Goal: Transaction & Acquisition: Purchase product/service

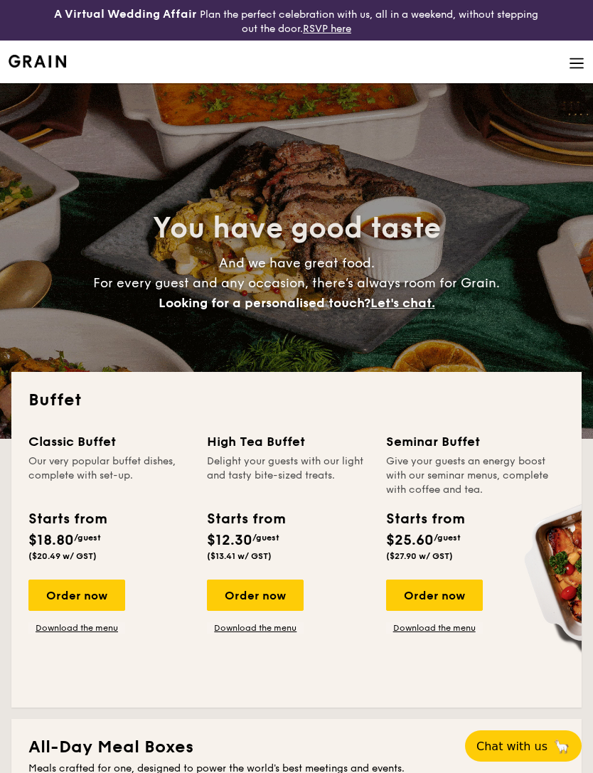
select select
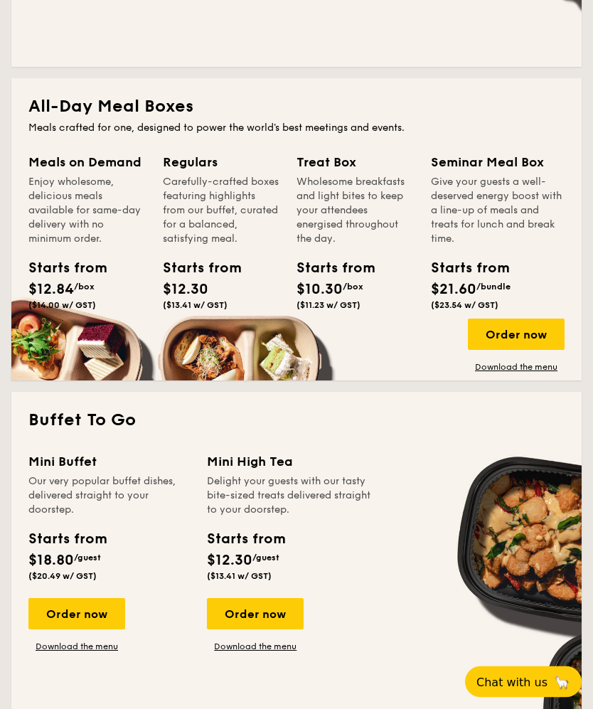
scroll to position [640, 0]
click at [81, 286] on span "/box" at bounding box center [84, 286] width 21 height 10
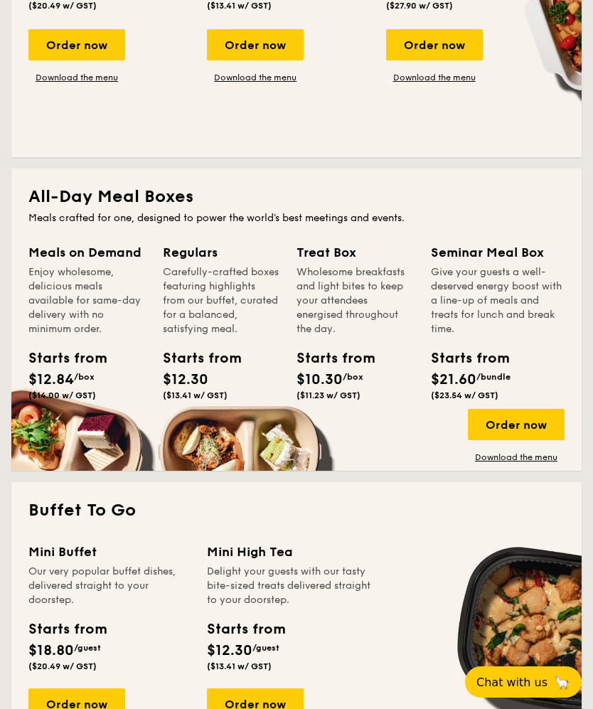
scroll to position [549, 0]
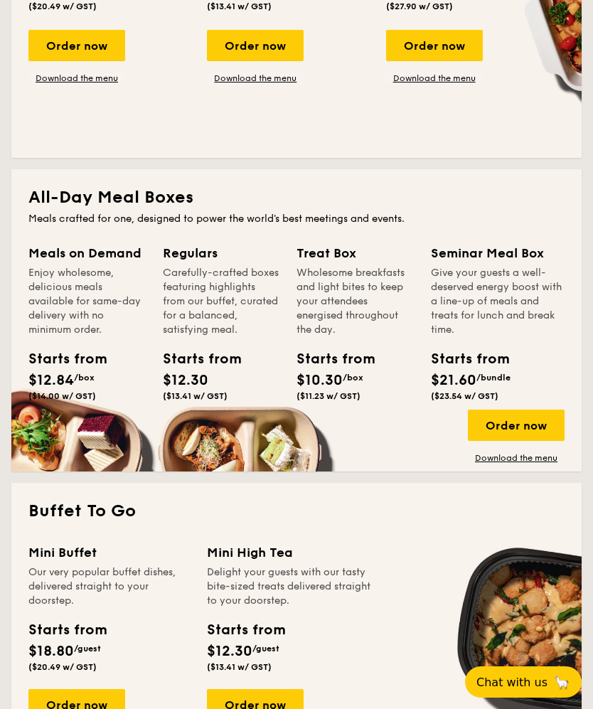
click at [116, 436] on div "Meals on Demand Enjoy wholesome, delicious meals available for same-day deliver…" at bounding box center [95, 342] width 134 height 198
click at [548, 419] on div "Order now" at bounding box center [516, 424] width 97 height 31
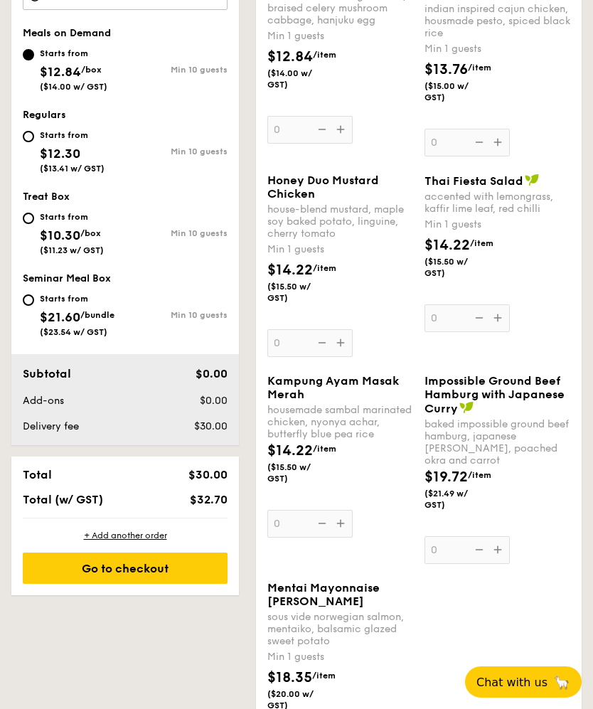
scroll to position [571, 0]
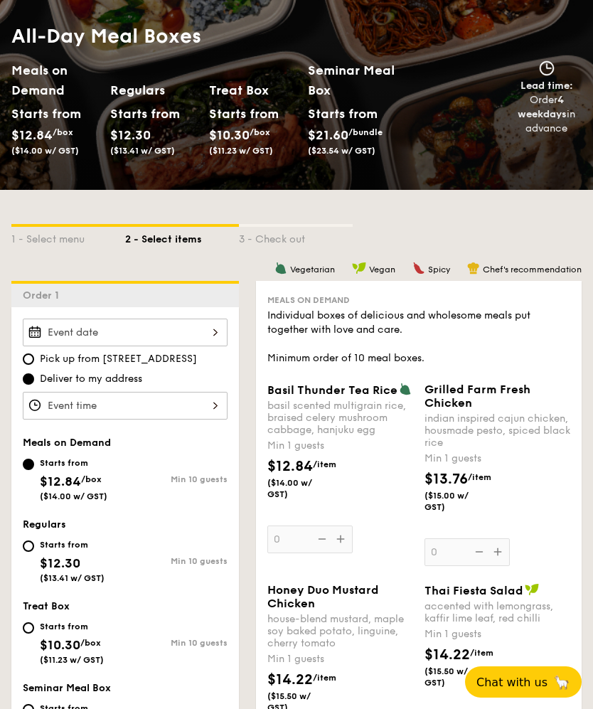
select select
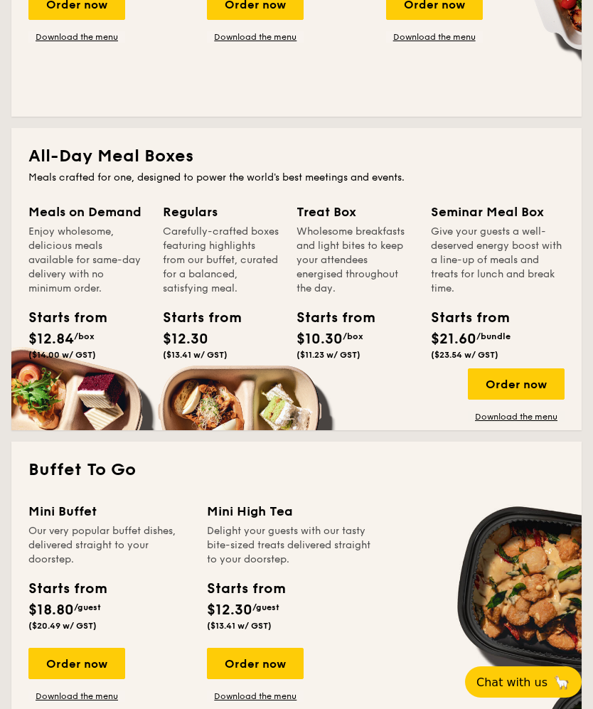
scroll to position [589, 0]
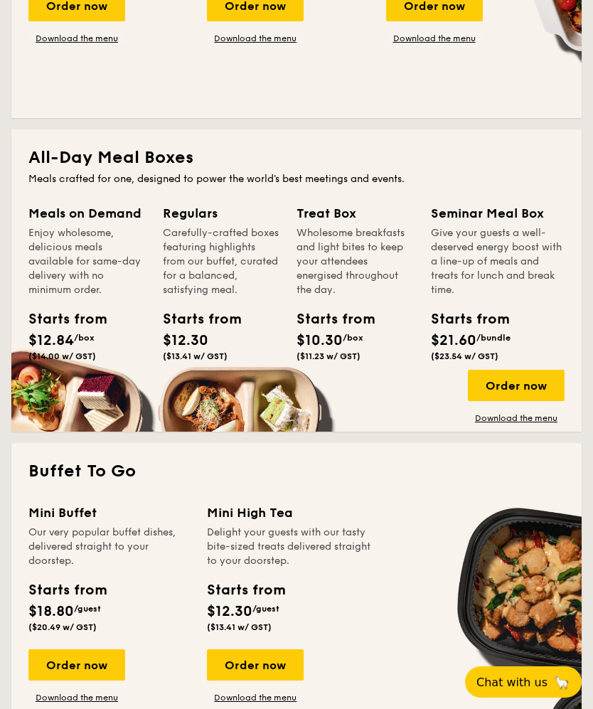
click at [82, 668] on div "Order now" at bounding box center [76, 664] width 97 height 31
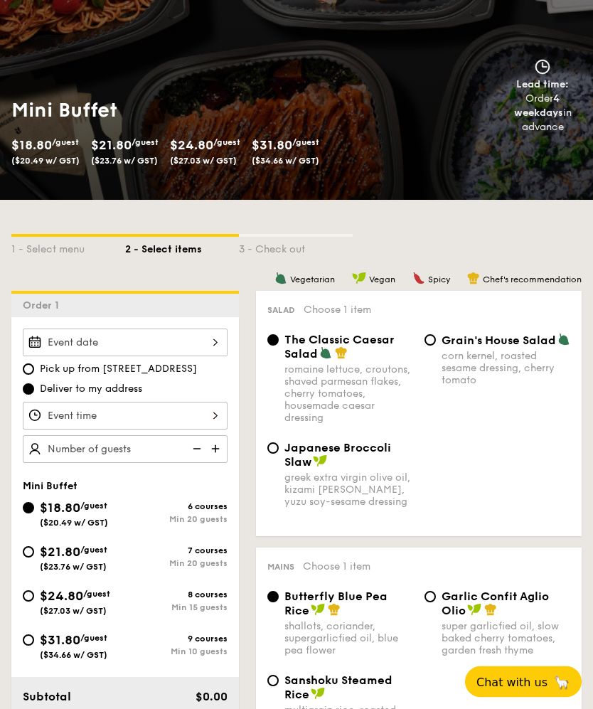
scroll to position [151, 0]
click at [213, 336] on div at bounding box center [125, 342] width 205 height 28
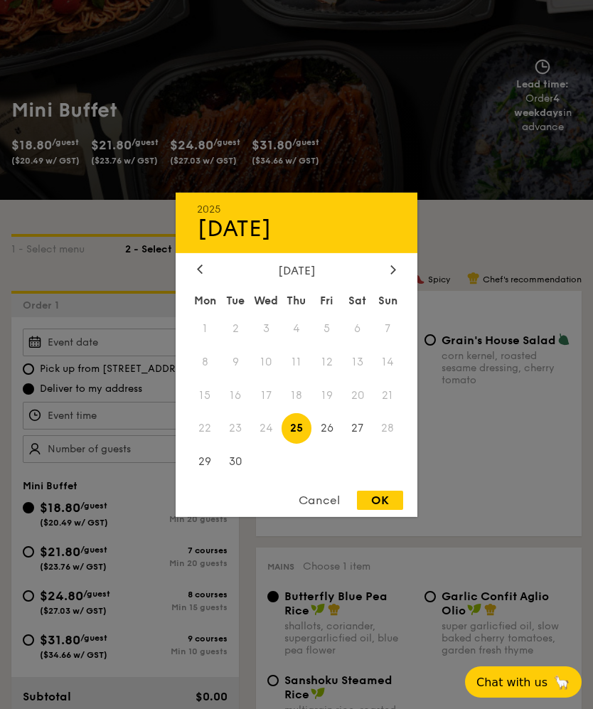
click at [384, 276] on div "[DATE]" at bounding box center [296, 270] width 199 height 14
click at [398, 276] on div at bounding box center [393, 270] width 13 height 14
click at [393, 274] on icon at bounding box center [393, 268] width 6 height 9
click at [360, 443] on span "22" at bounding box center [357, 428] width 31 height 31
click at [390, 510] on div "OK" at bounding box center [380, 499] width 46 height 19
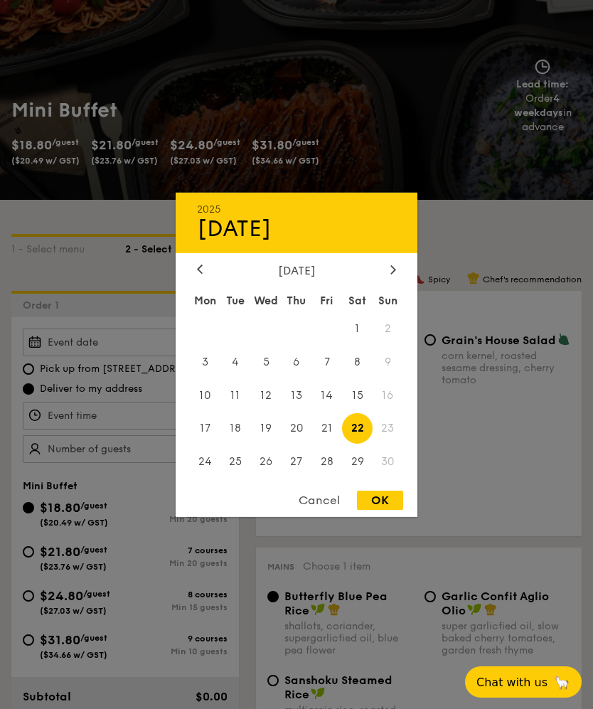
type input "[DATE]"
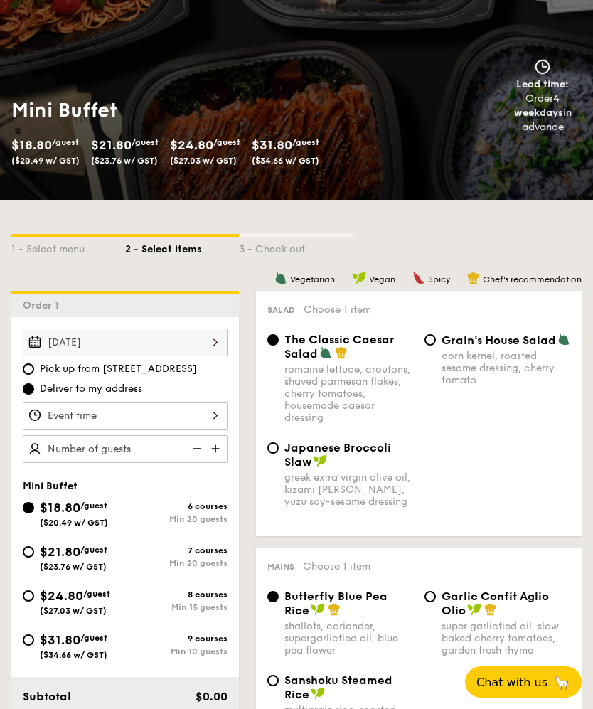
click at [213, 417] on div at bounding box center [125, 416] width 205 height 28
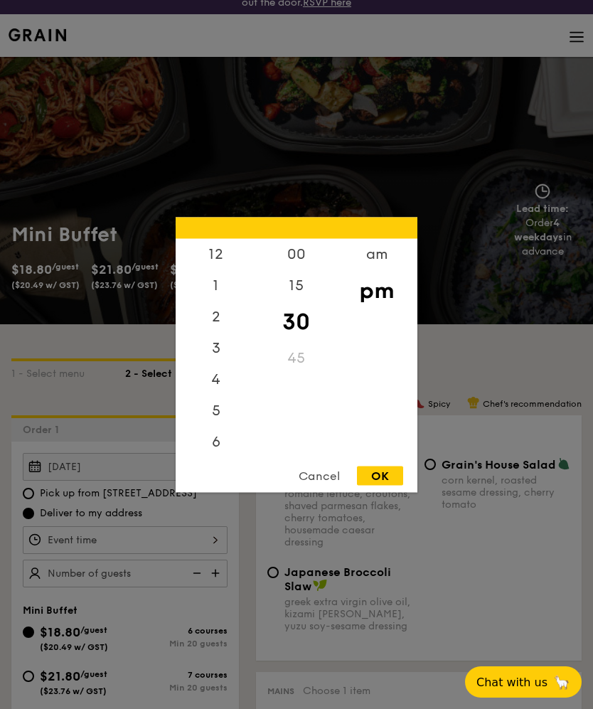
scroll to position [0, 0]
click at [217, 269] on div "12" at bounding box center [216, 253] width 80 height 31
click at [213, 279] on div "12" at bounding box center [216, 258] width 80 height 41
click at [387, 485] on div "OK" at bounding box center [380, 475] width 46 height 19
type input "12:30PM"
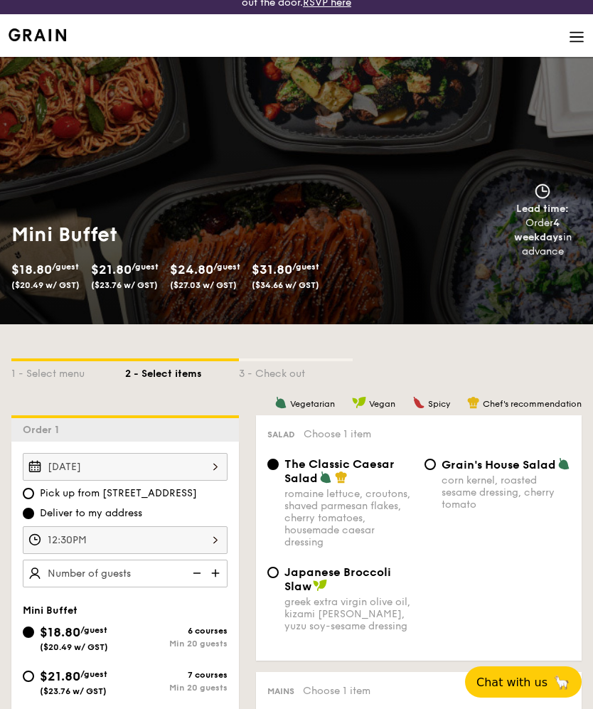
click at [214, 571] on img at bounding box center [216, 572] width 21 height 27
click at [213, 576] on img at bounding box center [216, 572] width 21 height 27
click at [201, 573] on img at bounding box center [195, 572] width 21 height 27
type input "20 guests"
click at [197, 572] on img at bounding box center [195, 572] width 21 height 27
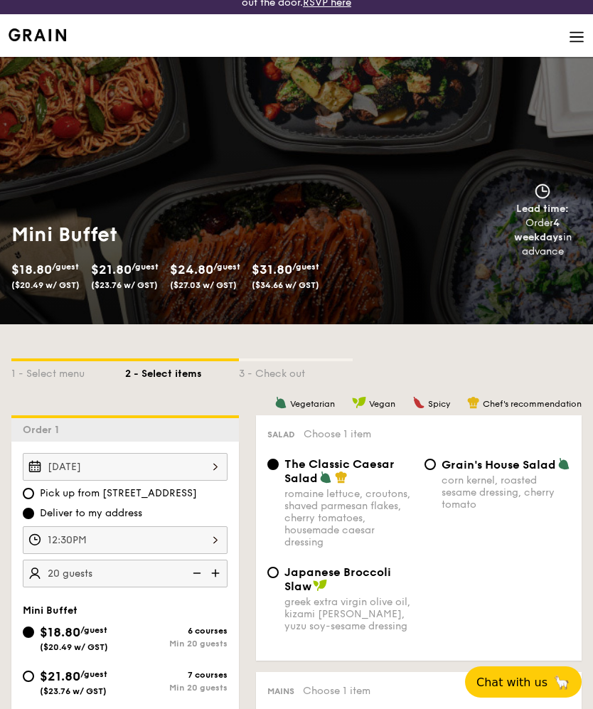
click at [198, 576] on img at bounding box center [195, 572] width 21 height 27
click at [197, 583] on img at bounding box center [195, 572] width 21 height 27
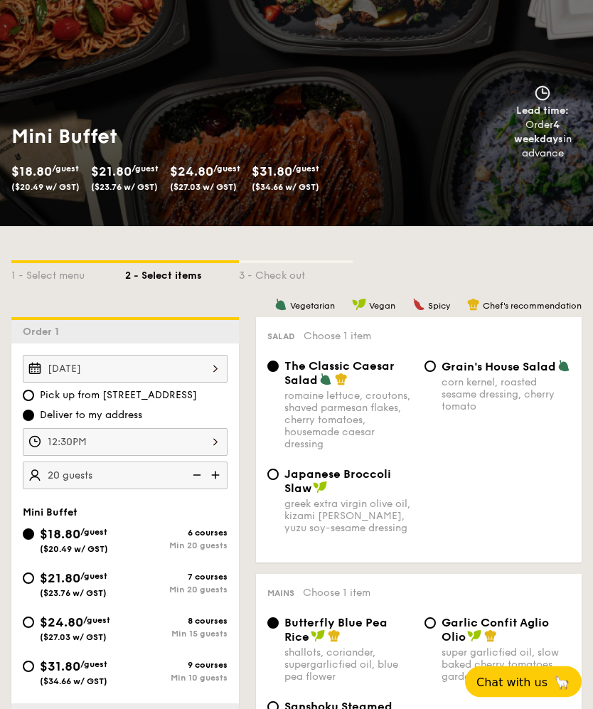
scroll to position [124, 0]
click at [33, 668] on input "$31.80 /guest ($34.66 w/ GST) 9 courses Min 10 guests" at bounding box center [28, 665] width 11 height 11
radio input "true"
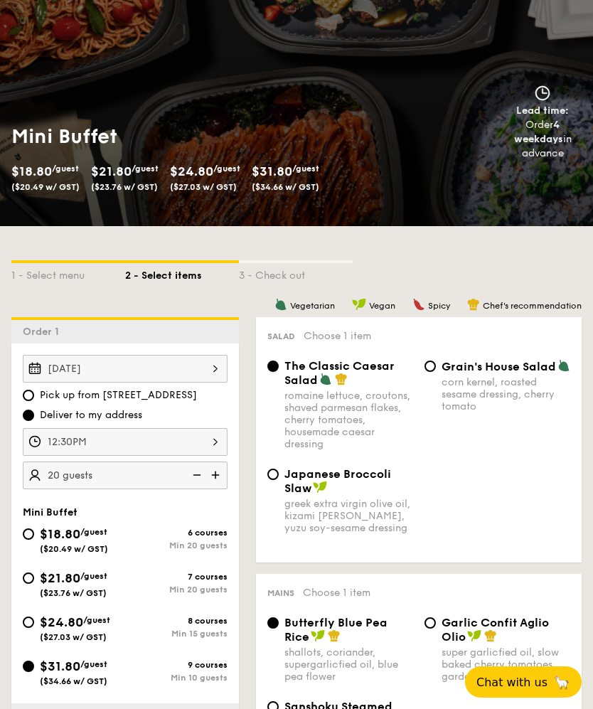
radio input "false"
radio input "true"
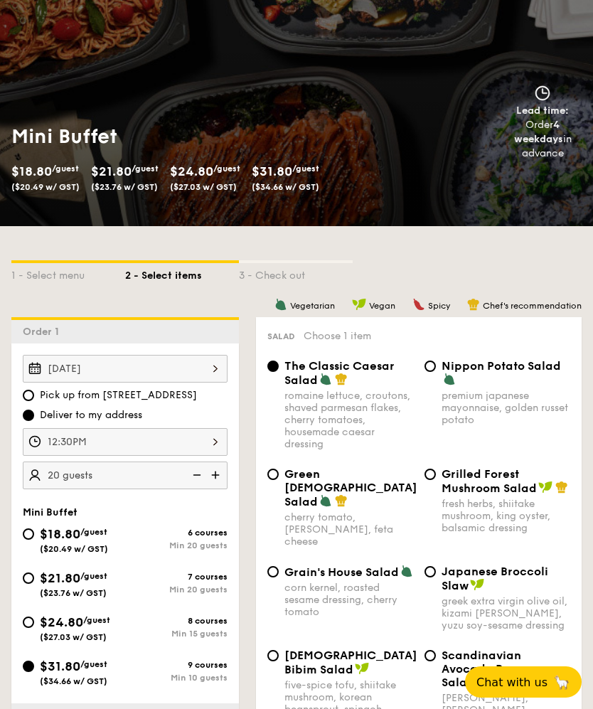
click at [193, 480] on img at bounding box center [195, 474] width 21 height 27
click at [195, 476] on img at bounding box center [195, 474] width 21 height 27
type input "10 guests"
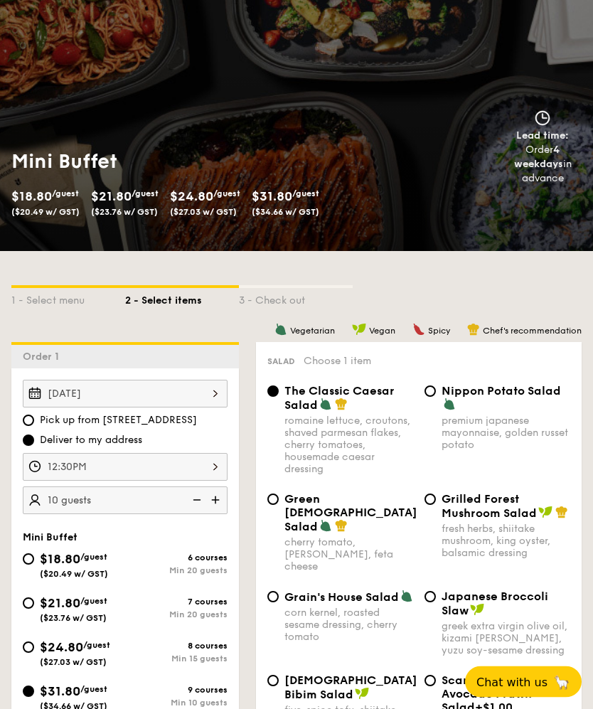
scroll to position [111, 0]
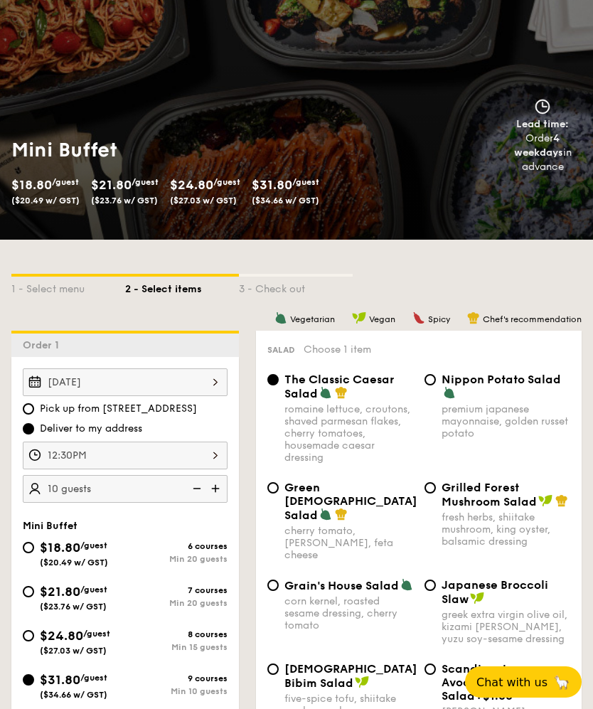
click at [429, 663] on input "Scandinavian Avocado Prawn Salad +$1.00 virgin [PERSON_NAME] dressing, dijon mu…" at bounding box center [429, 668] width 11 height 11
radio input "true"
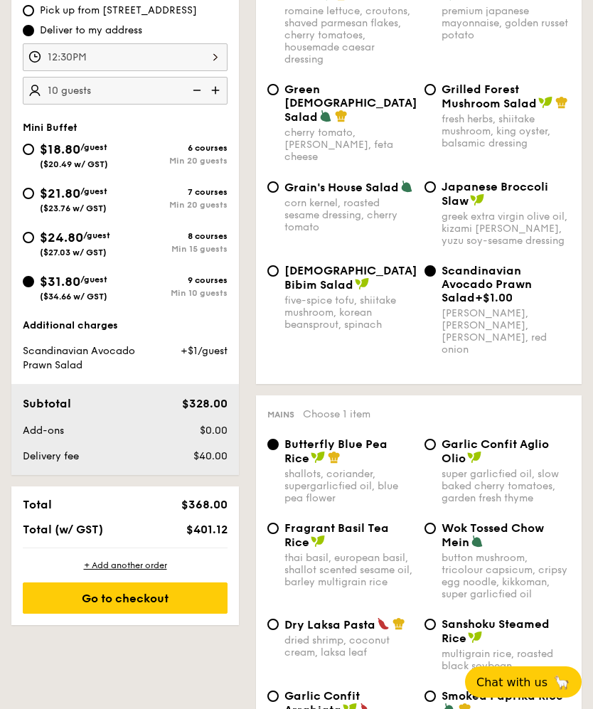
scroll to position [529, 0]
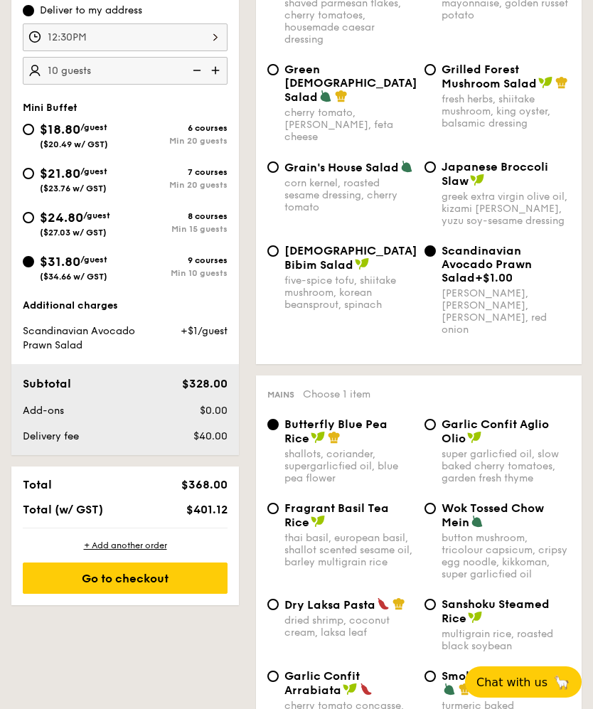
click at [431, 419] on input "Garlic Confit Aglio Olio super garlicfied oil, slow baked cherry tomatoes, gard…" at bounding box center [429, 424] width 11 height 11
radio input "true"
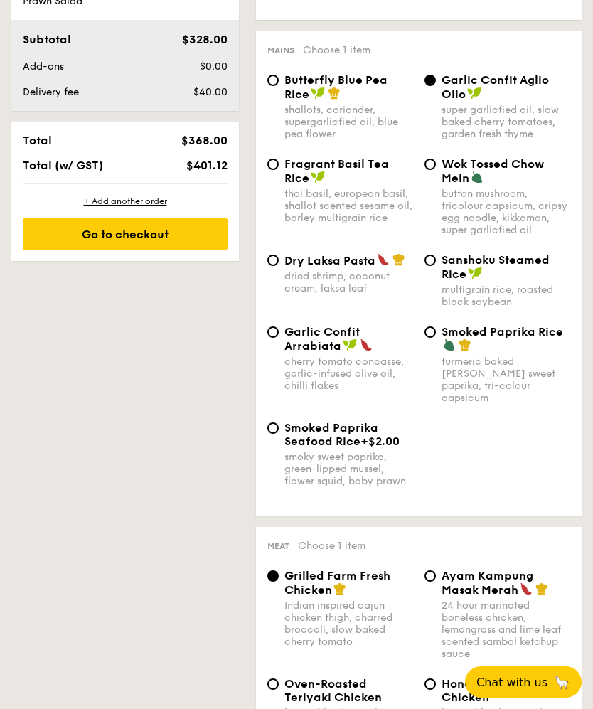
scroll to position [884, 0]
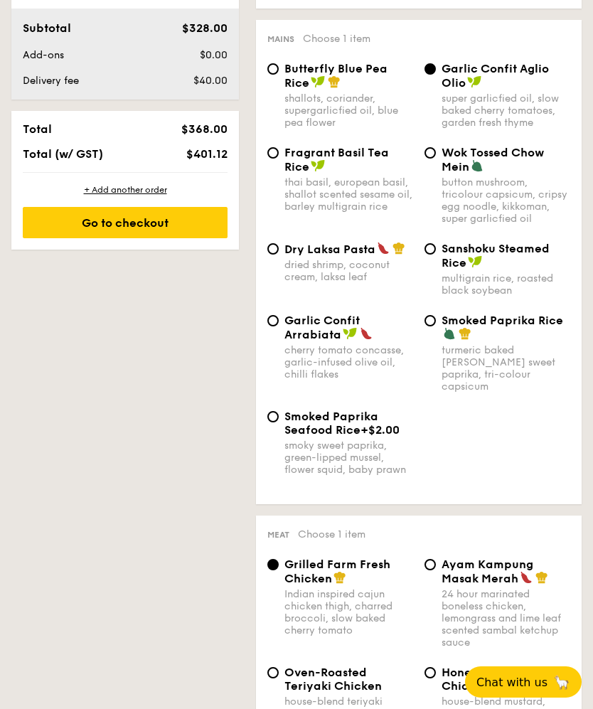
click at [277, 667] on input "Oven-Roasted Teriyaki Chicken house-blend teriyaki sauce, baby bok choy, king o…" at bounding box center [272, 672] width 11 height 11
radio input "true"
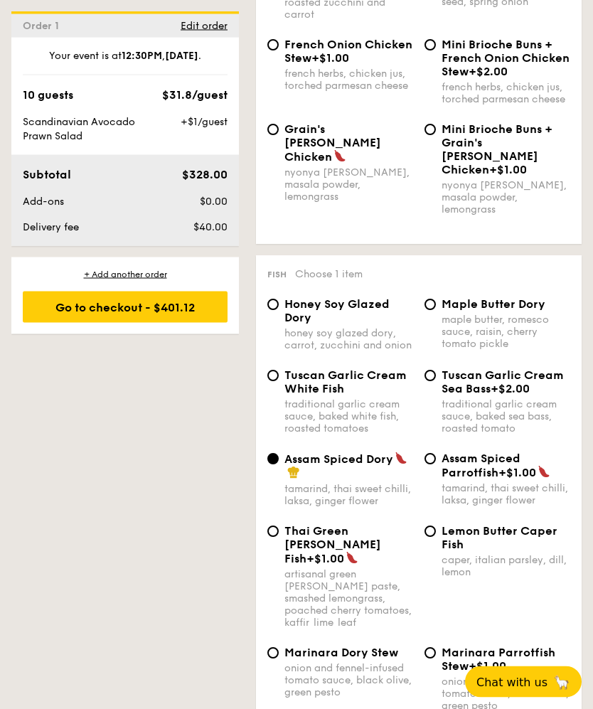
scroll to position [1703, 0]
radio input "true"
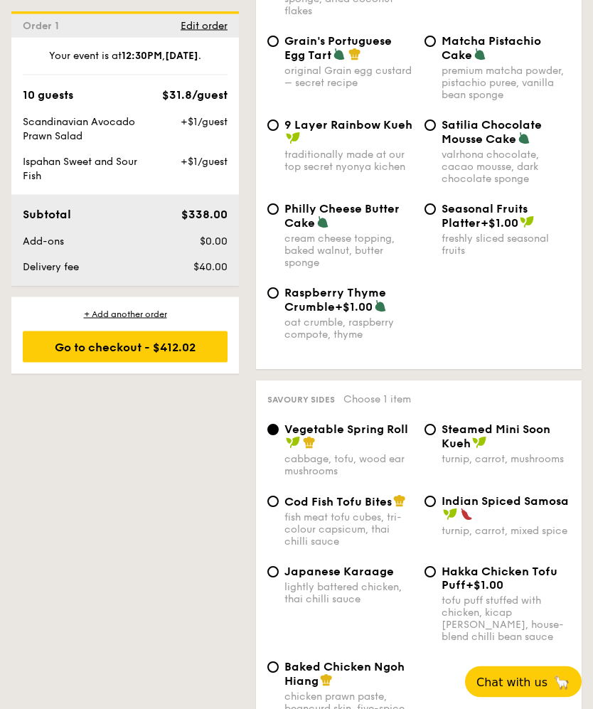
scroll to position [3055, 0]
click at [431, 424] on input "Steamed Mini Soon Kueh turnip, carrot, mushrooms" at bounding box center [429, 429] width 11 height 11
radio input "true"
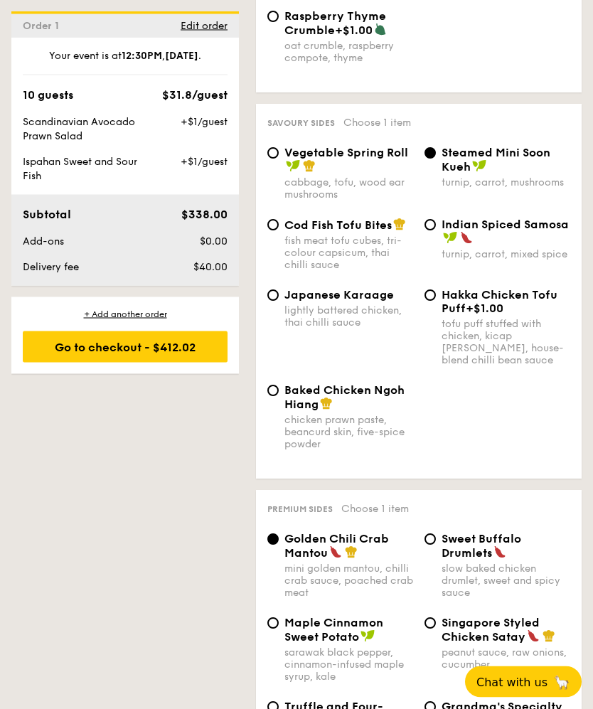
scroll to position [3332, 0]
click at [426, 617] on input "Singapore Styled Chicken Satay peanut sauce, raw onions, cucumber" at bounding box center [429, 622] width 11 height 11
radio input "true"
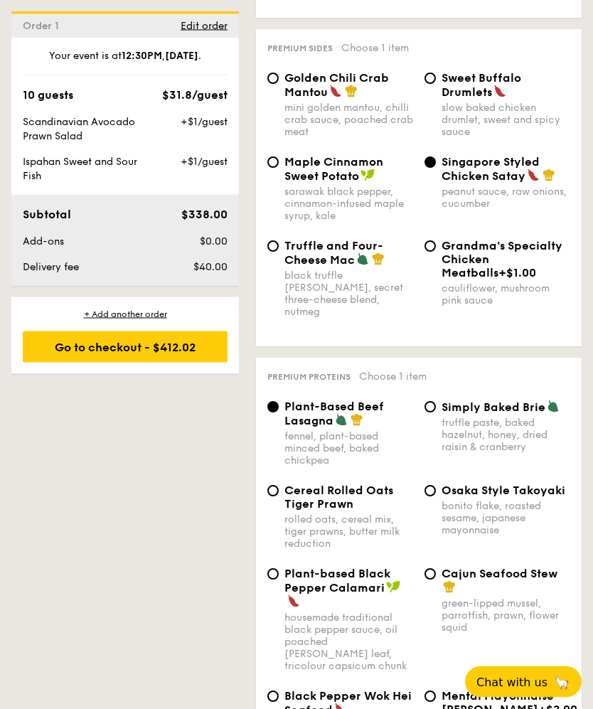
scroll to position [3792, 0]
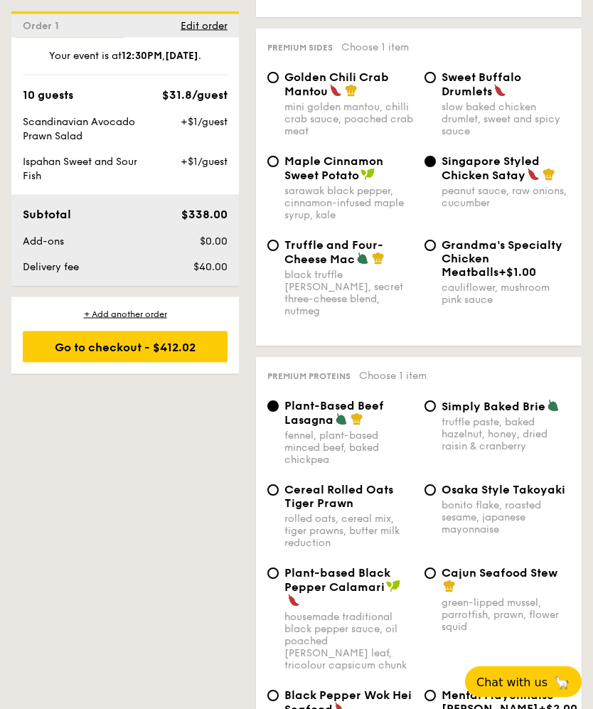
click at [434, 690] on input "Mentai Mayonnaise Aburi Salmon +$2.00 mentai masago, spinach, sesame seed" at bounding box center [429, 695] width 11 height 11
radio input "true"
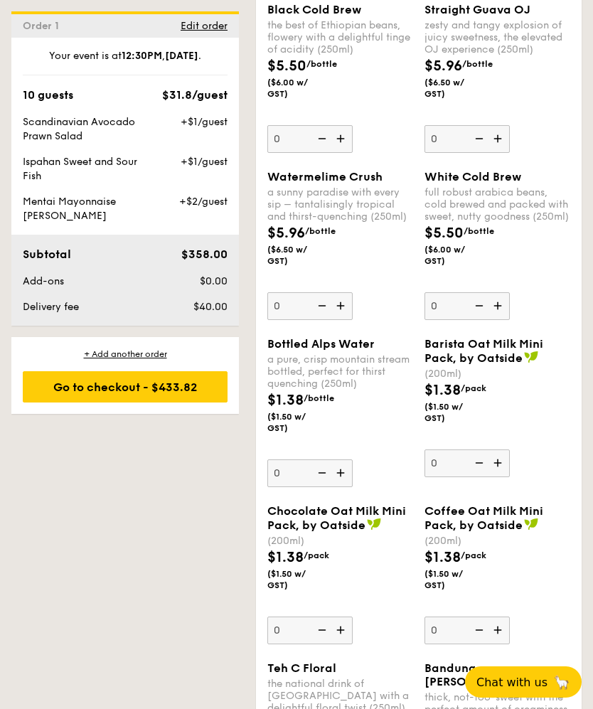
scroll to position [5555, 0]
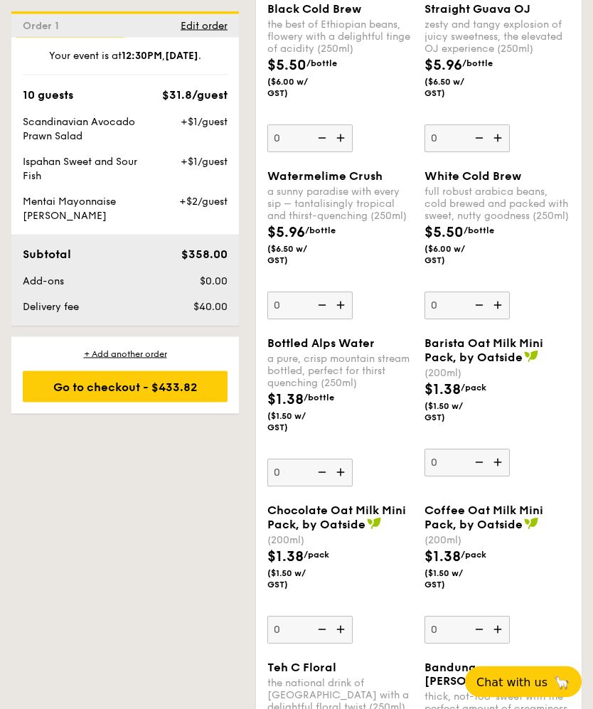
click at [498, 319] on img at bounding box center [498, 305] width 21 height 27
click at [498, 320] on input "0" at bounding box center [466, 306] width 85 height 28
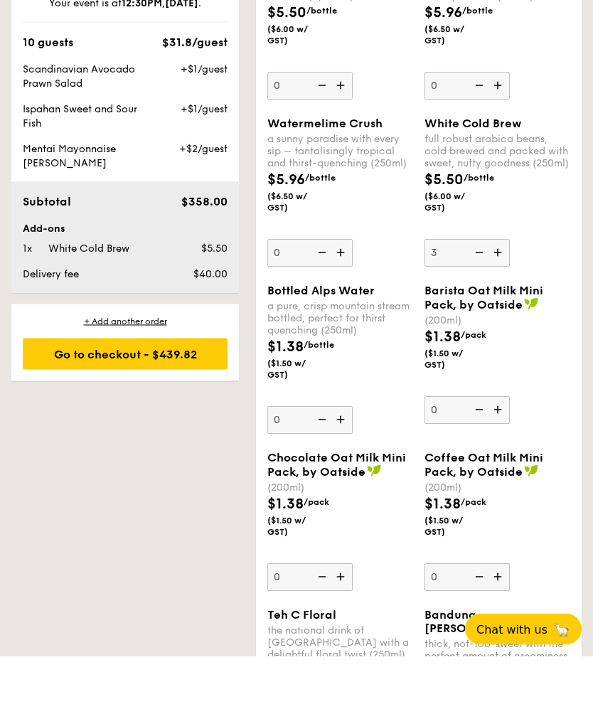
type input "3"
click at [341, 313] on img at bounding box center [341, 305] width 21 height 27
click at [341, 313] on input "0" at bounding box center [309, 306] width 85 height 28
type input "1"
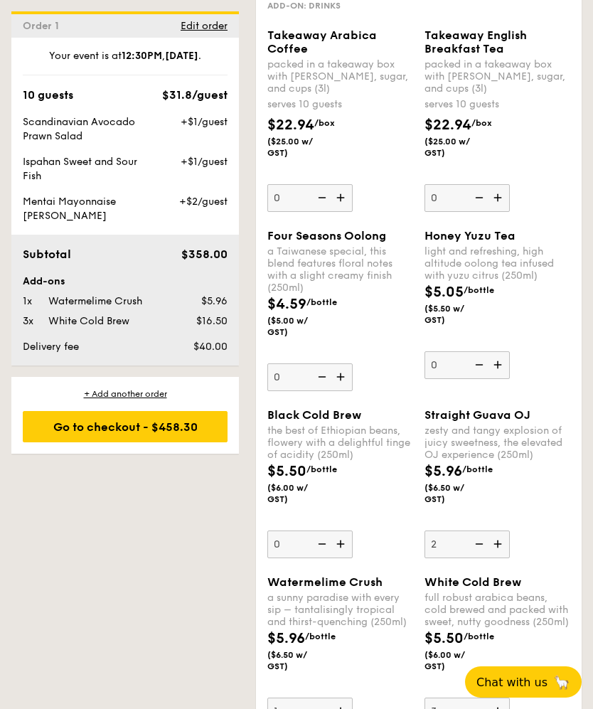
scroll to position [5149, 0]
type input "2"
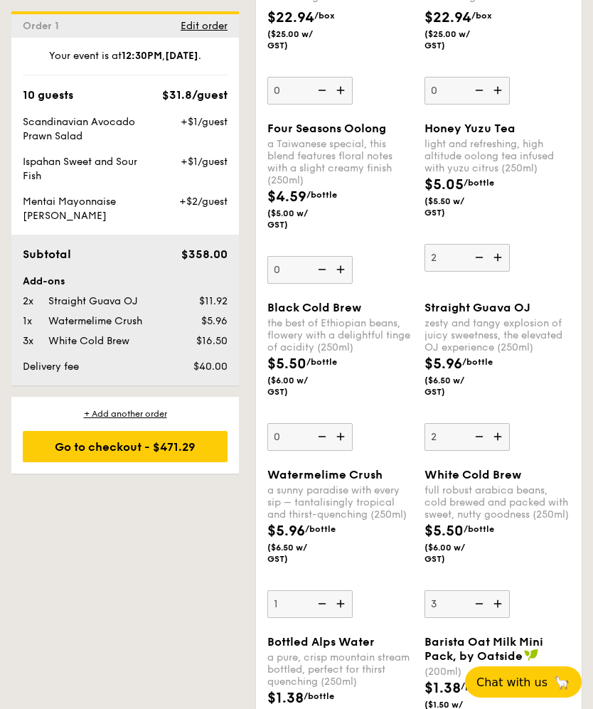
scroll to position [5245, 0]
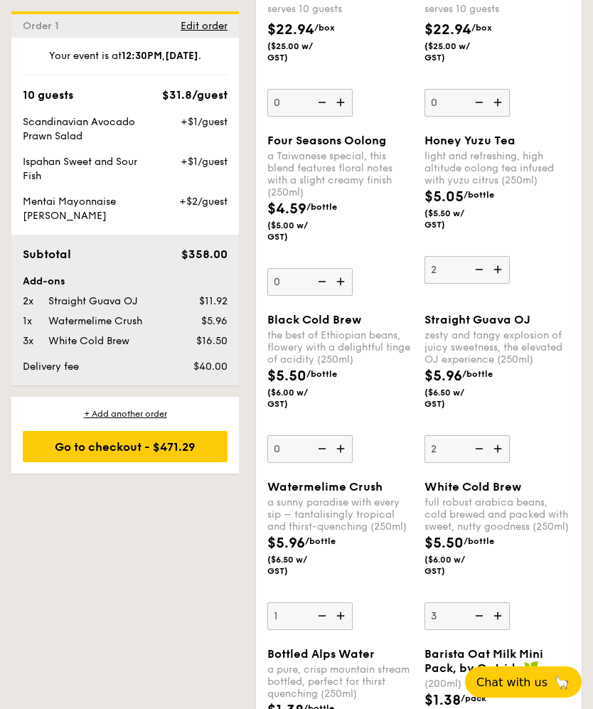
type input "2"
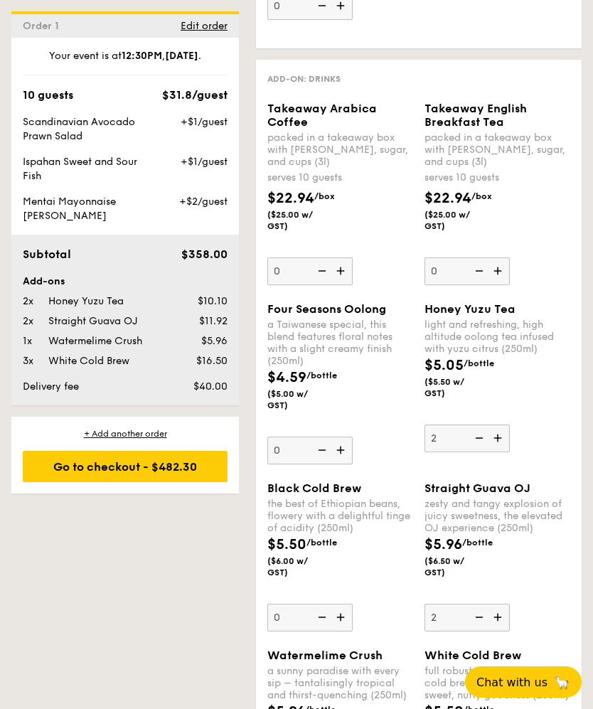
scroll to position [5076, 0]
click at [286, 465] on input "0" at bounding box center [309, 451] width 85 height 28
type input "3"
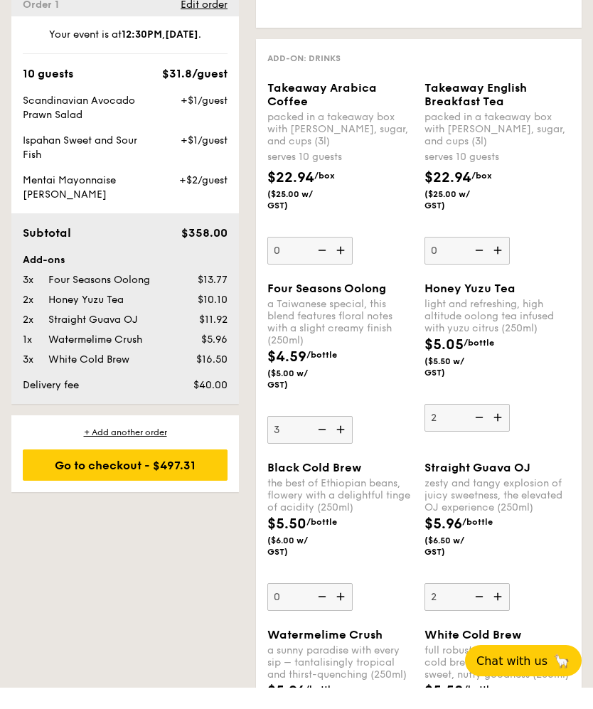
click at [165, 470] on div "Go to checkout - $497.31" at bounding box center [125, 485] width 205 height 31
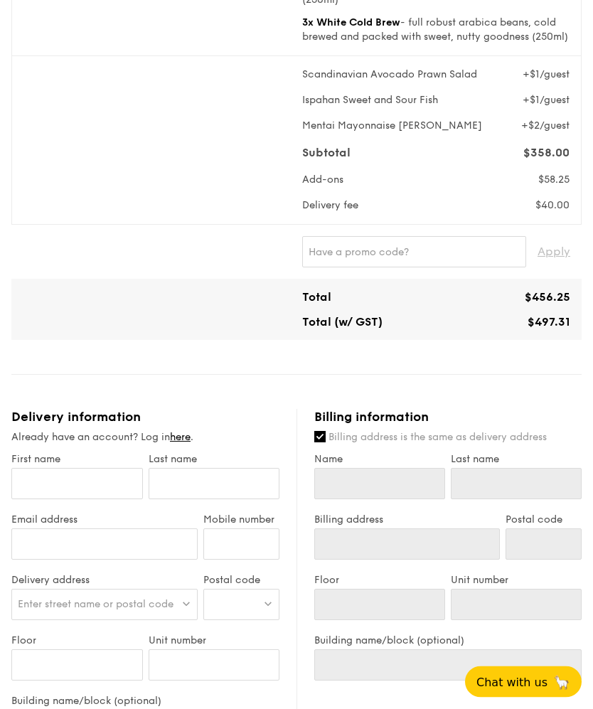
scroll to position [739, 0]
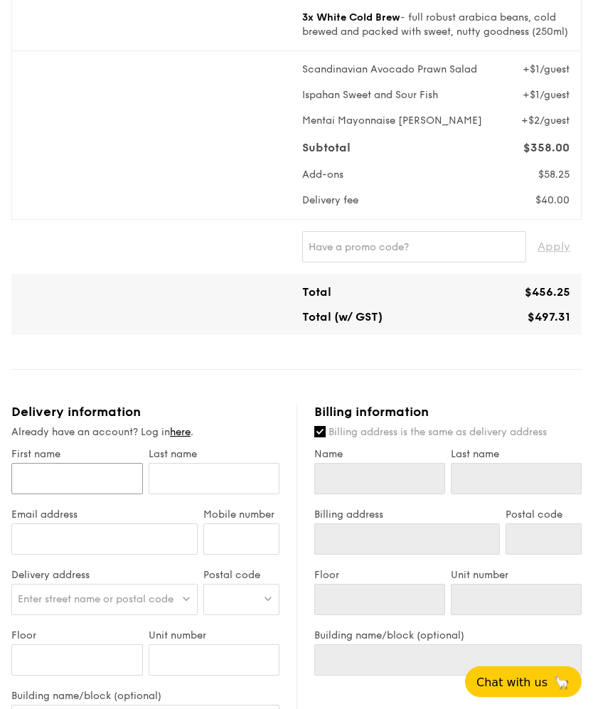
click at [102, 483] on input "First name" at bounding box center [76, 478] width 131 height 31
type input "[PERSON_NAME]"
type input "Low"
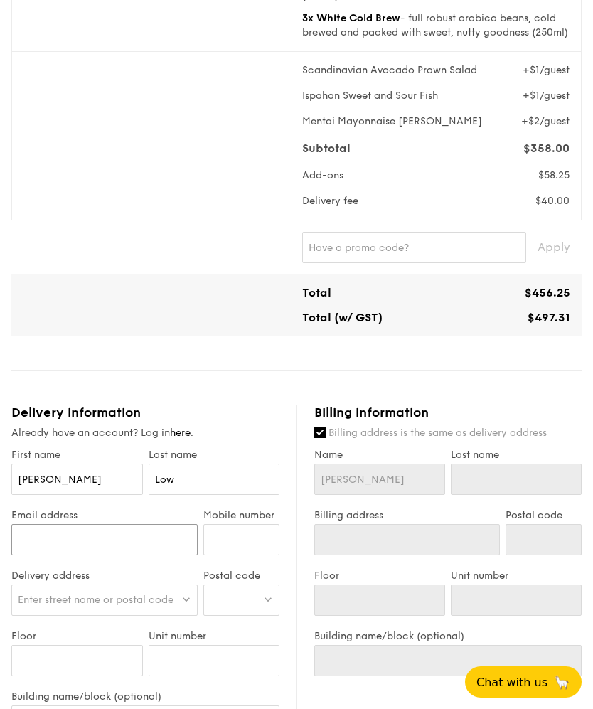
type input "Low"
type input "[PERSON_NAME][EMAIL_ADDRESS][DOMAIN_NAME]"
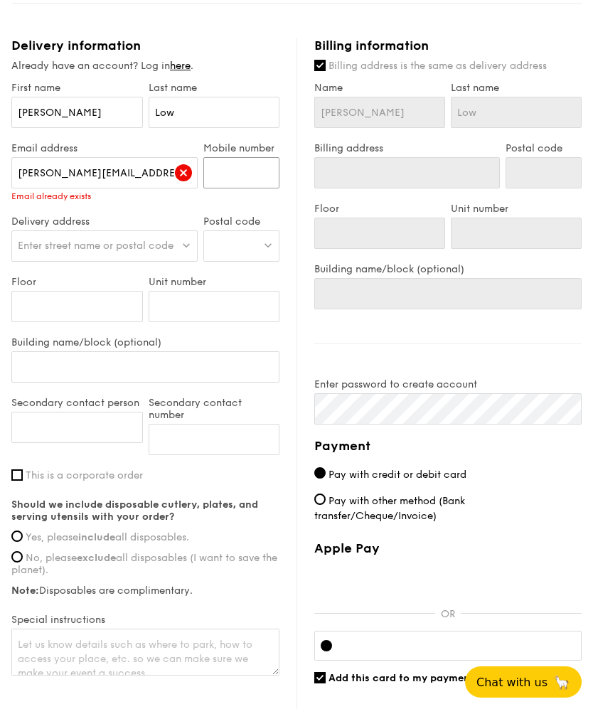
scroll to position [1104, 0]
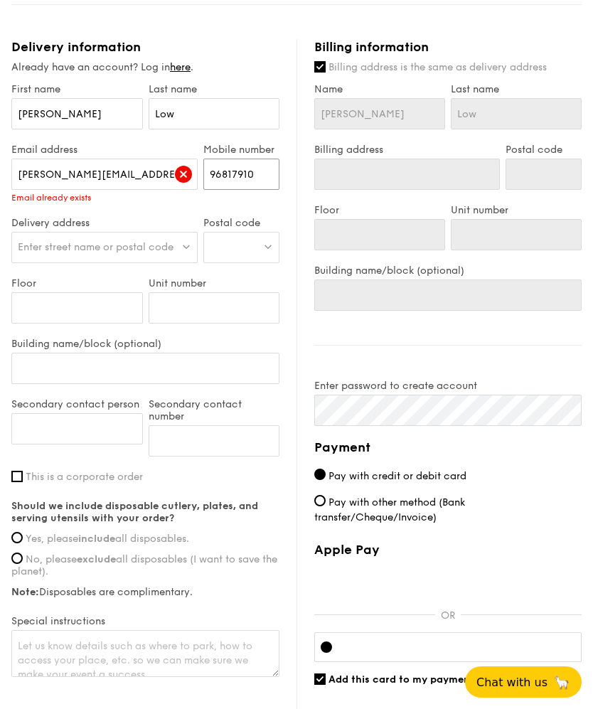
type input "96817910"
click at [184, 252] on img at bounding box center [186, 246] width 10 height 11
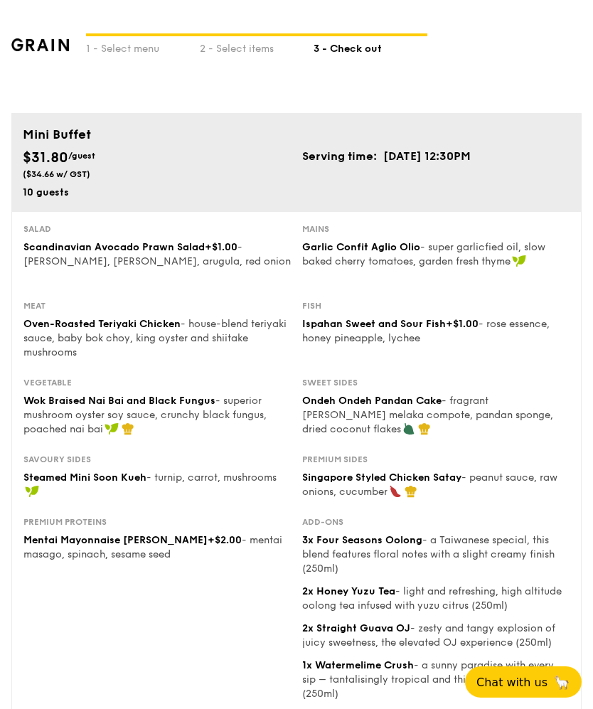
scroll to position [0, 0]
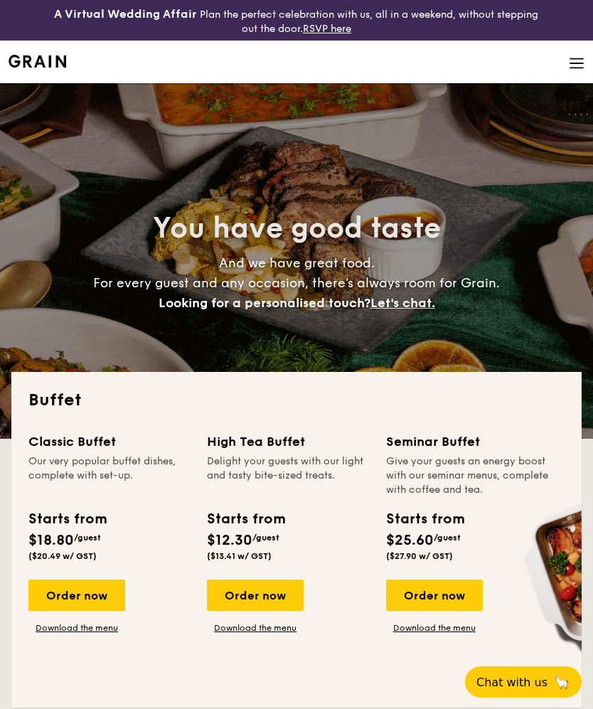
select select
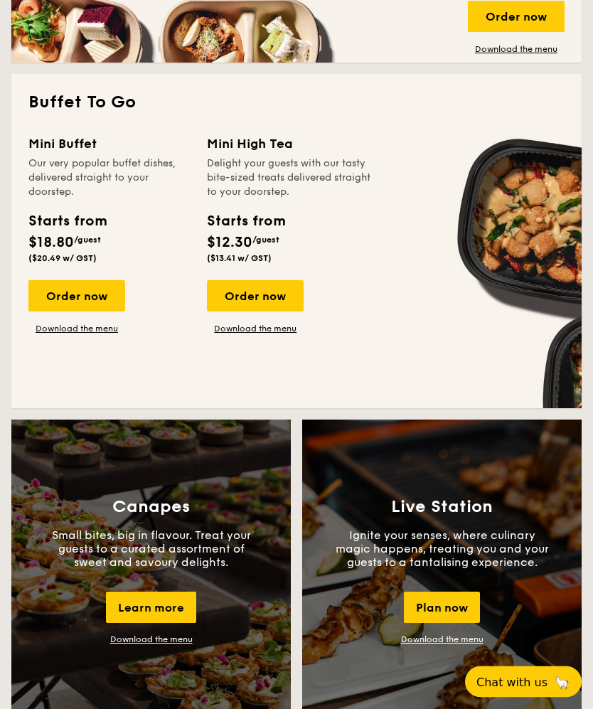
scroll to position [958, 0]
click at [97, 292] on div "Order now" at bounding box center [76, 295] width 97 height 31
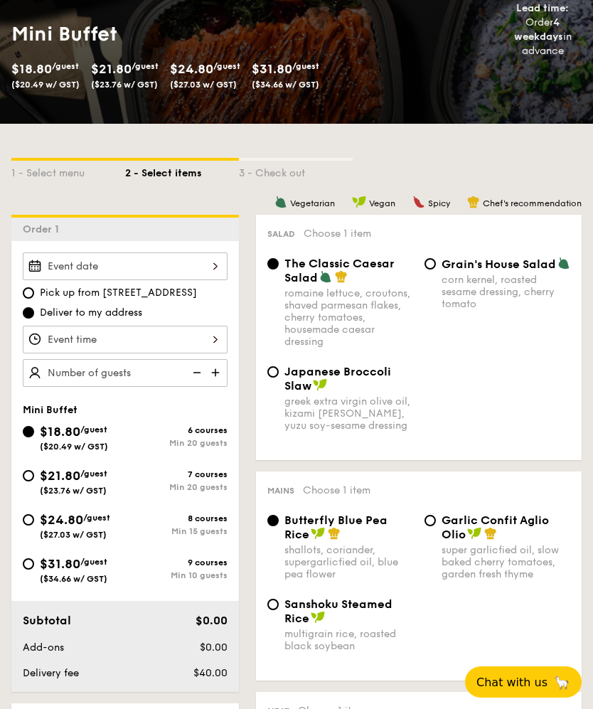
scroll to position [239, 0]
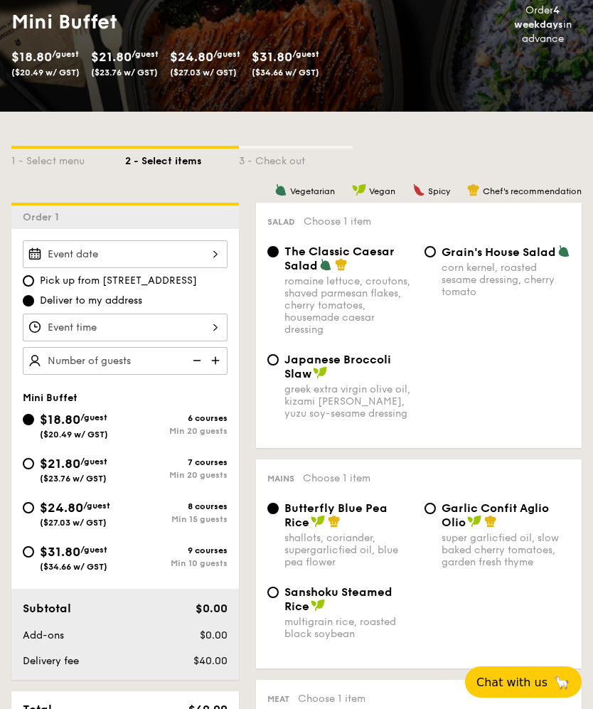
click at [209, 252] on div at bounding box center [125, 254] width 205 height 28
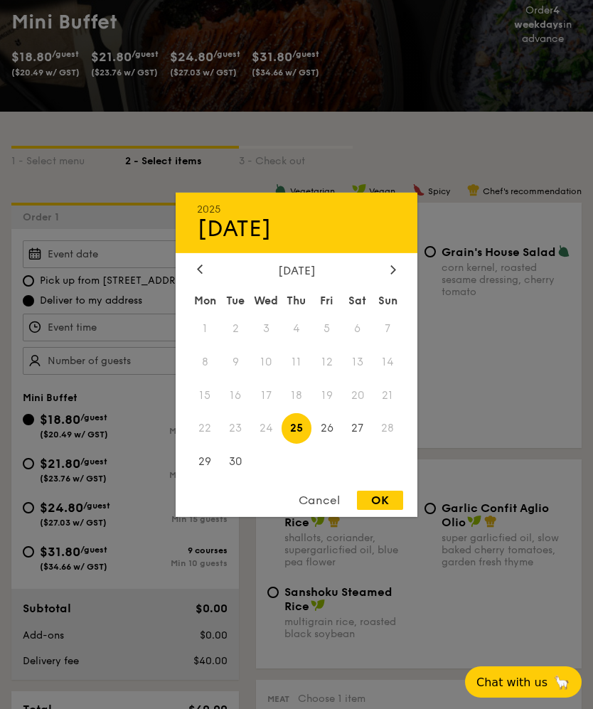
click at [389, 276] on div at bounding box center [393, 270] width 13 height 14
click at [357, 443] on span "22" at bounding box center [357, 428] width 31 height 31
click at [387, 510] on div "OK" at bounding box center [380, 499] width 46 height 19
type input "[DATE]"
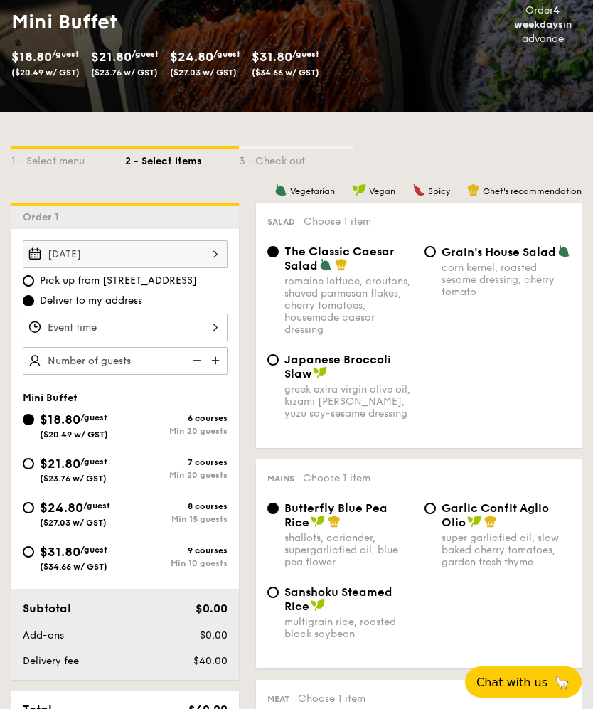
click at [213, 332] on div at bounding box center [125, 327] width 205 height 28
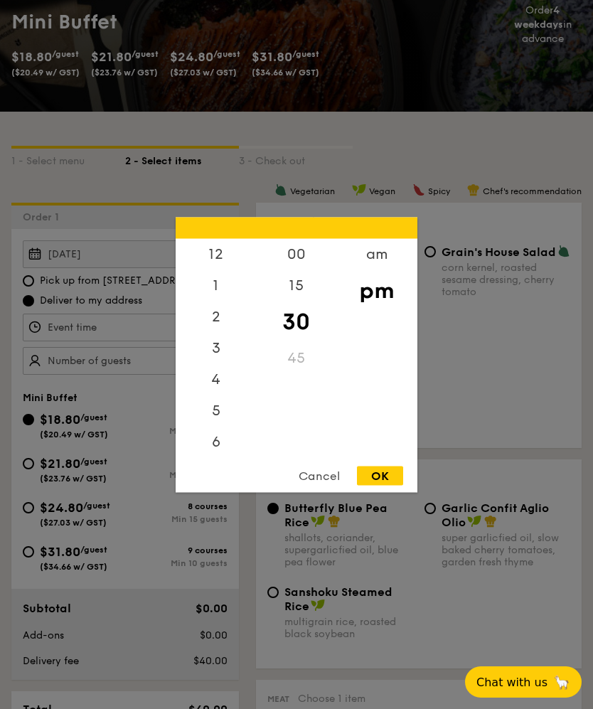
scroll to position [0, 0]
click at [217, 269] on div "12" at bounding box center [216, 253] width 80 height 31
click at [389, 485] on div "OK" at bounding box center [380, 475] width 46 height 19
type input "12:30PM"
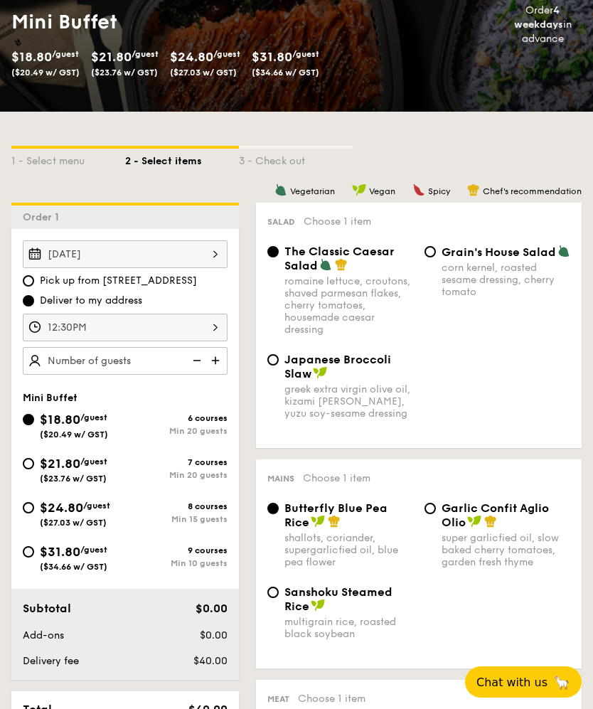
click at [214, 366] on img at bounding box center [216, 360] width 21 height 27
type input "20 guests"
click at [195, 365] on img at bounding box center [195, 360] width 21 height 27
click at [33, 553] on input "$31.80 /guest ($34.66 w/ GST) 9 courses Min 10 guests" at bounding box center [28, 551] width 11 height 11
radio input "true"
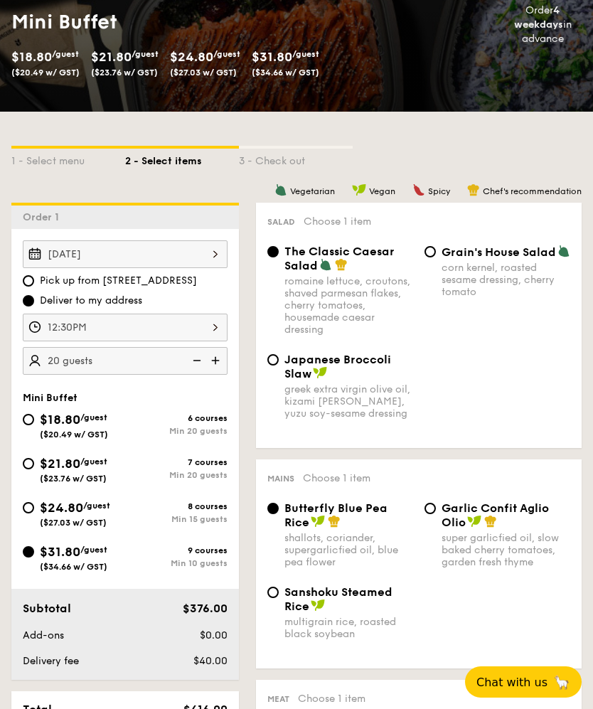
radio input "true"
radio input "false"
radio input "true"
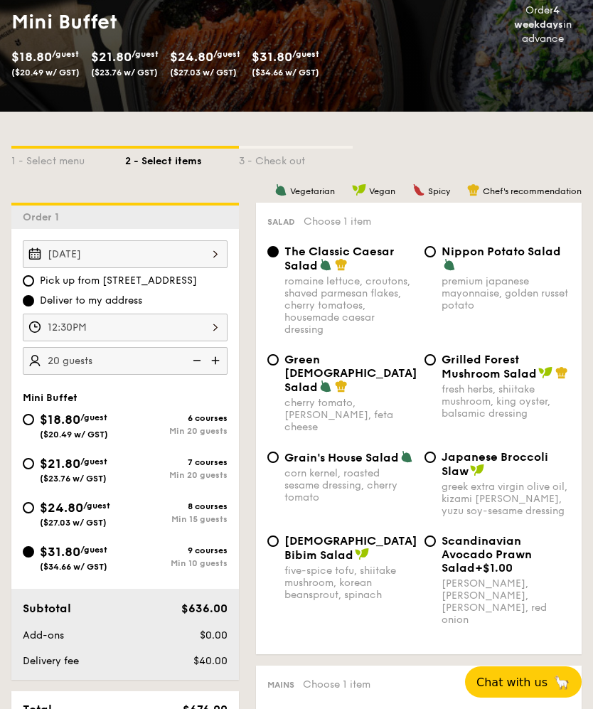
click at [195, 364] on img at bounding box center [195, 360] width 21 height 27
click at [191, 365] on img at bounding box center [195, 360] width 21 height 27
type input "10 guests"
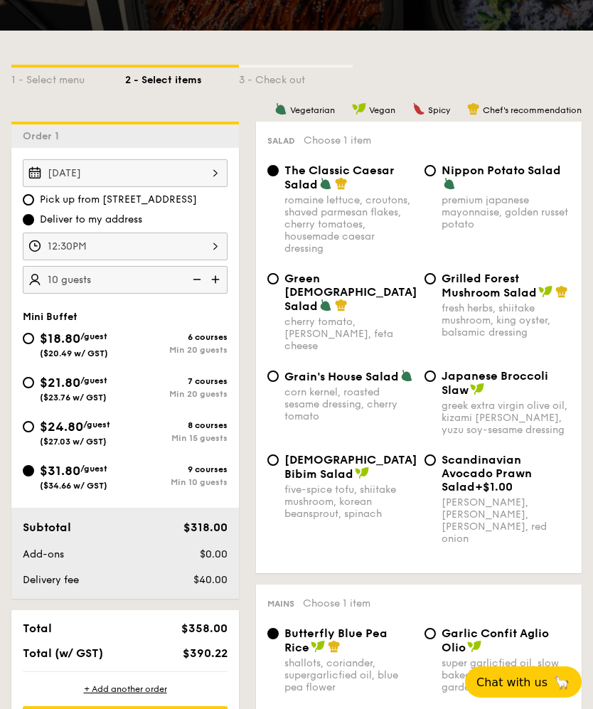
scroll to position [303, 0]
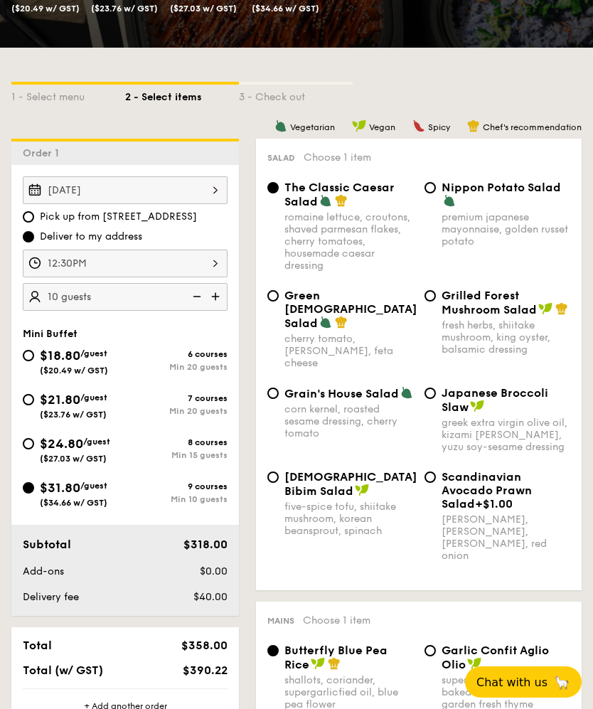
click at [438, 461] on div "Grain's House Salad corn kernel, roasted sesame dressing, cherry tomato Japanes…" at bounding box center [419, 428] width 314 height 84
click at [434, 472] on input "Scandinavian Avocado Prawn Salad +$1.00 virgin [PERSON_NAME] dressing, dijon mu…" at bounding box center [429, 476] width 11 height 11
radio input "true"
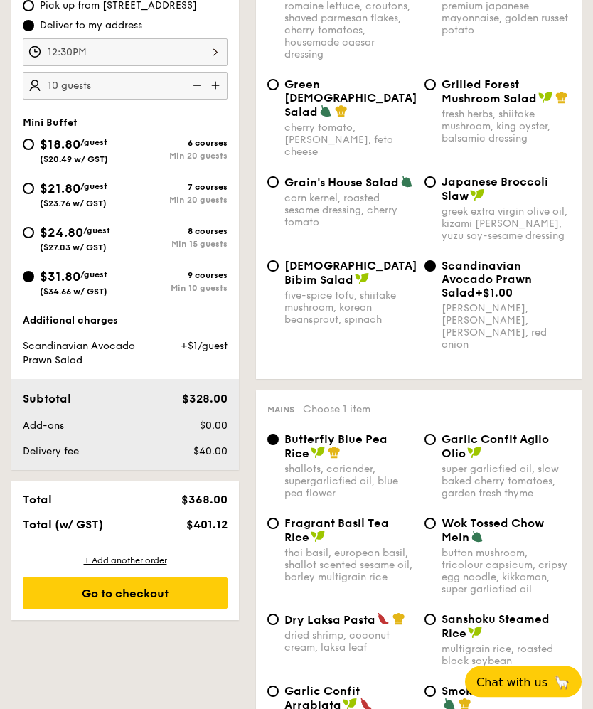
scroll to position [520, 0]
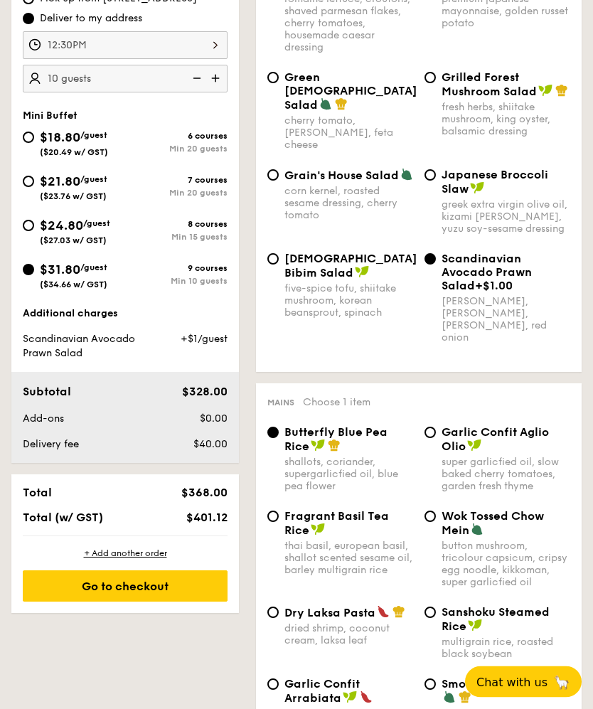
click at [428, 427] on input "Garlic Confit Aglio Olio super garlicfied oil, slow baked cherry tomatoes, gard…" at bounding box center [429, 432] width 11 height 11
radio input "true"
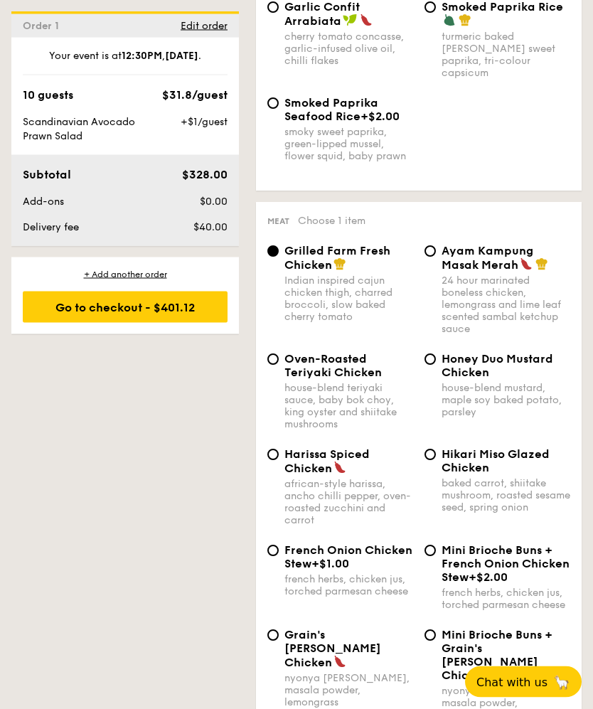
scroll to position [1198, 0]
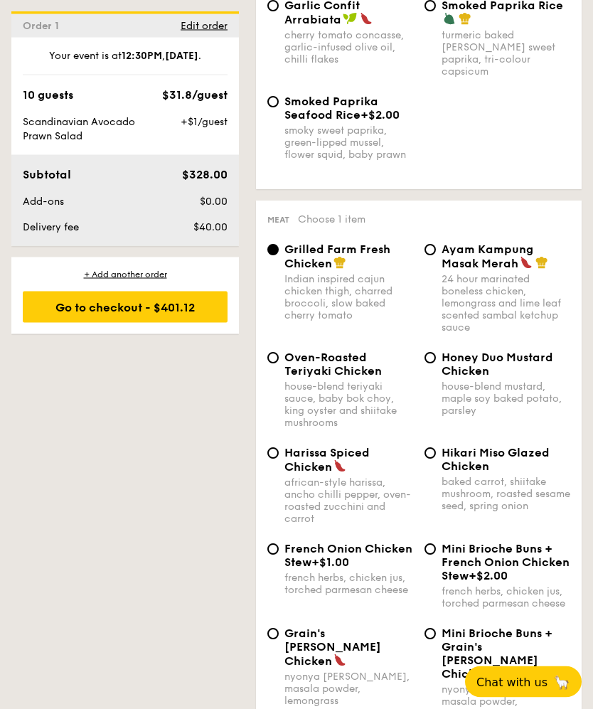
click at [275, 353] on input "Oven-Roasted Teriyaki Chicken house-blend teriyaki sauce, baby bok choy, king o…" at bounding box center [272, 358] width 11 height 11
radio input "true"
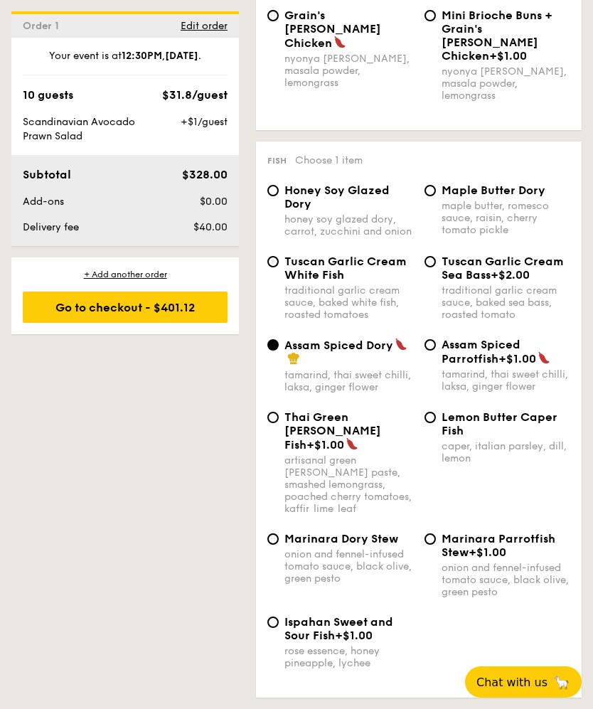
scroll to position [1826, 0]
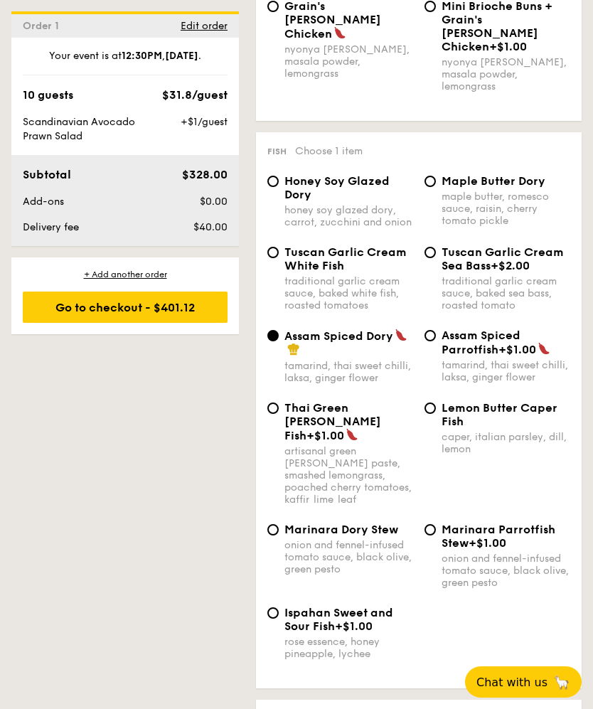
click at [286, 606] on span "Ispahan Sweet and Sour Fish" at bounding box center [338, 619] width 109 height 27
click at [279, 607] on input "Ispahan Sweet and Sour Fish +$1.00 rose essence, honey pineapple, lychee" at bounding box center [272, 612] width 11 height 11
radio input "true"
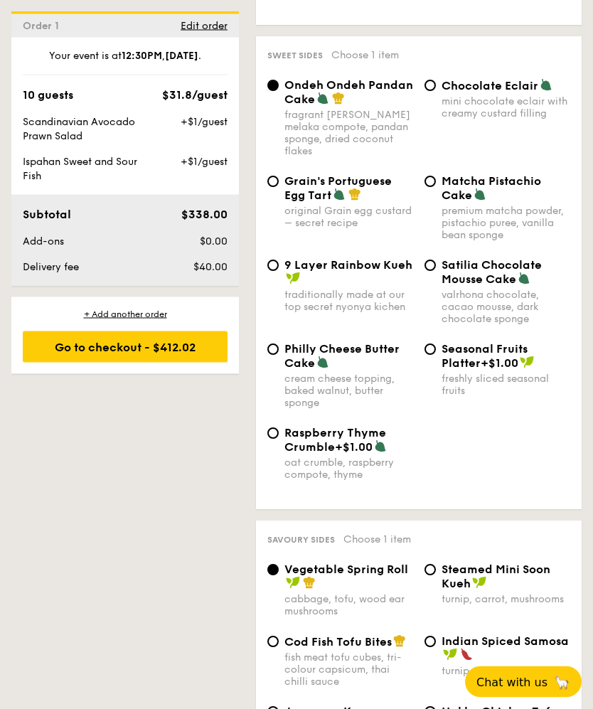
scroll to position [2916, 0]
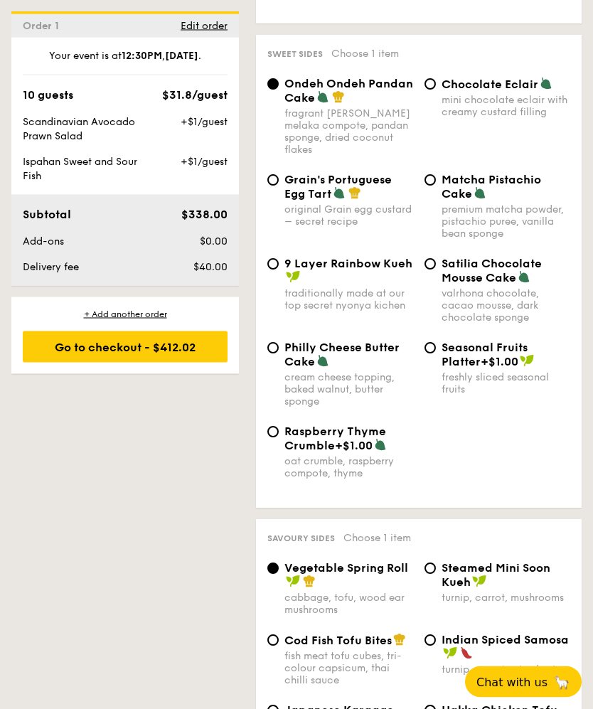
click at [429, 563] on input "Steamed Mini Soon Kueh turnip, carrot, mushrooms" at bounding box center [429, 568] width 11 height 11
radio input "true"
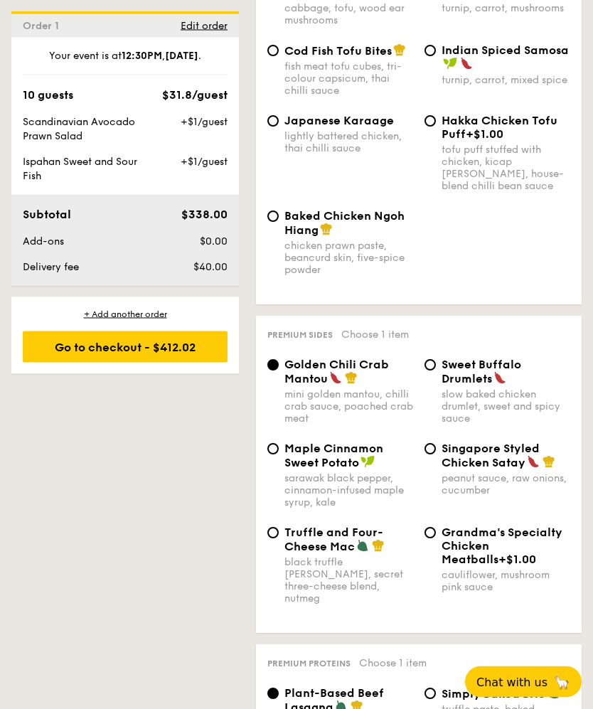
scroll to position [3507, 0]
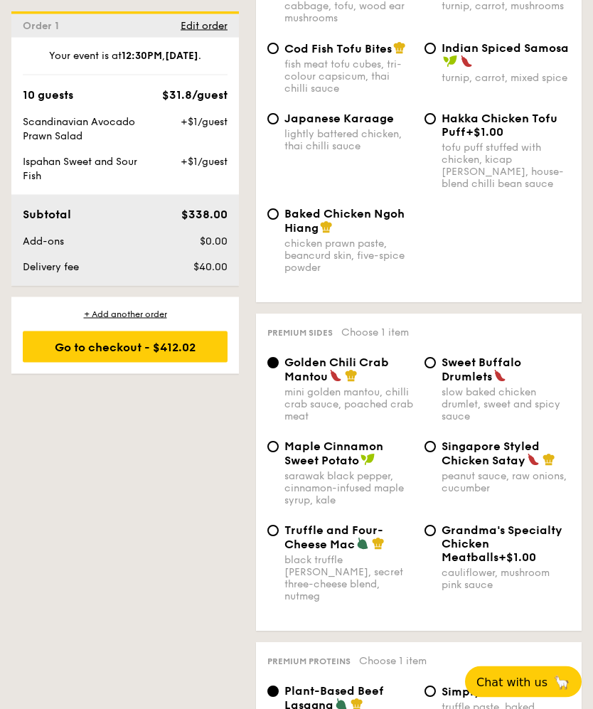
click at [424, 441] on input "Singapore Styled Chicken Satay peanut sauce, raw onions, cucumber" at bounding box center [429, 446] width 11 height 11
radio input "true"
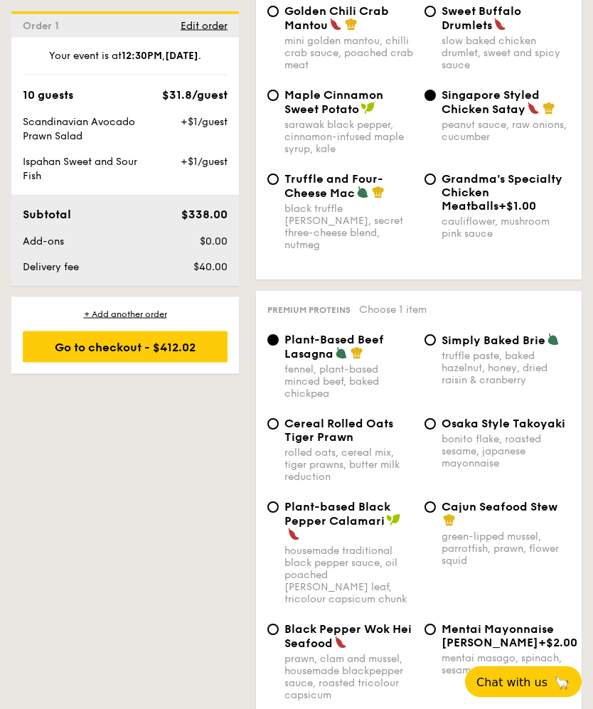
click at [431, 624] on input "Mentai Mayonnaise Aburi Salmon +$2.00 mentai masago, spinach, sesame seed" at bounding box center [429, 629] width 11 height 11
radio input "true"
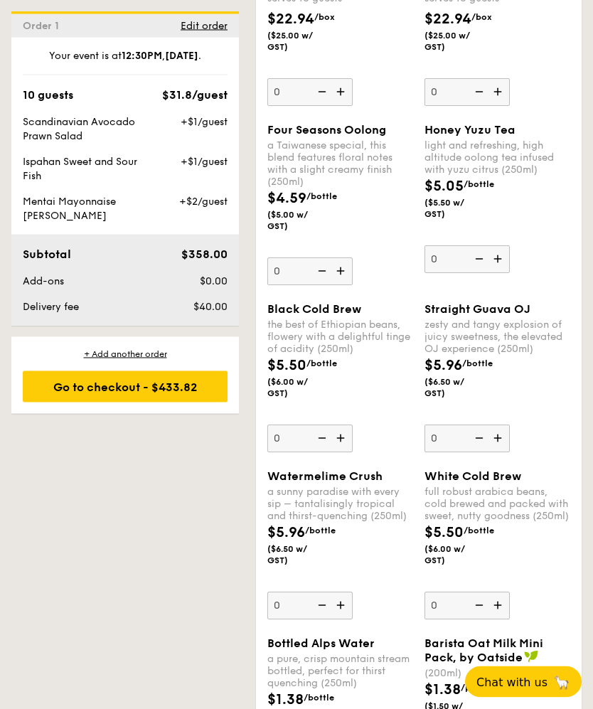
scroll to position [5256, 0]
click at [497, 618] on img at bounding box center [498, 604] width 21 height 27
click at [497, 619] on input "0" at bounding box center [466, 605] width 85 height 28
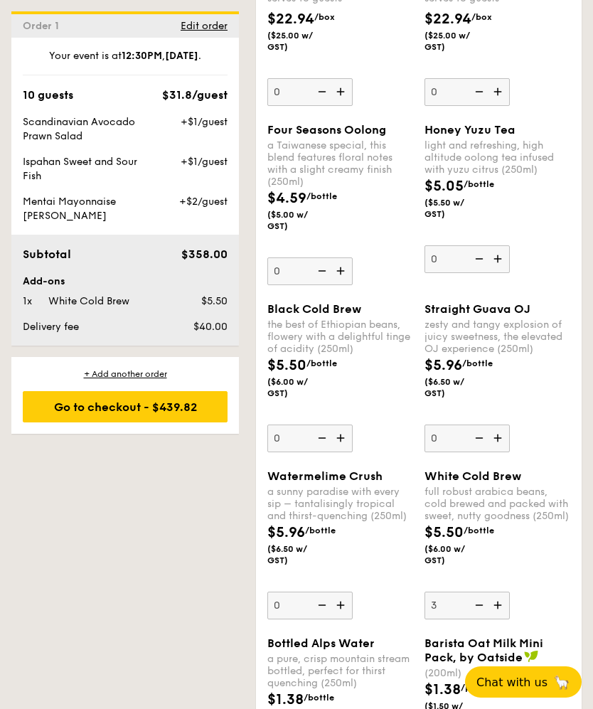
scroll to position [5406, 0]
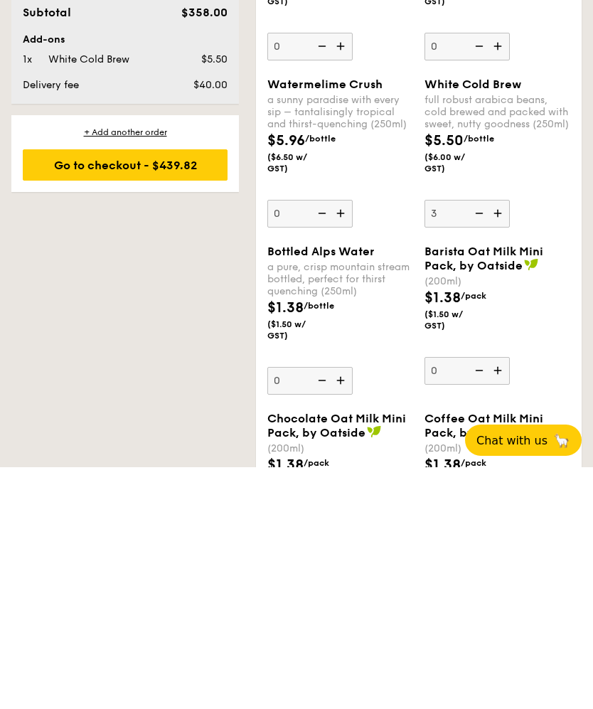
type input "3"
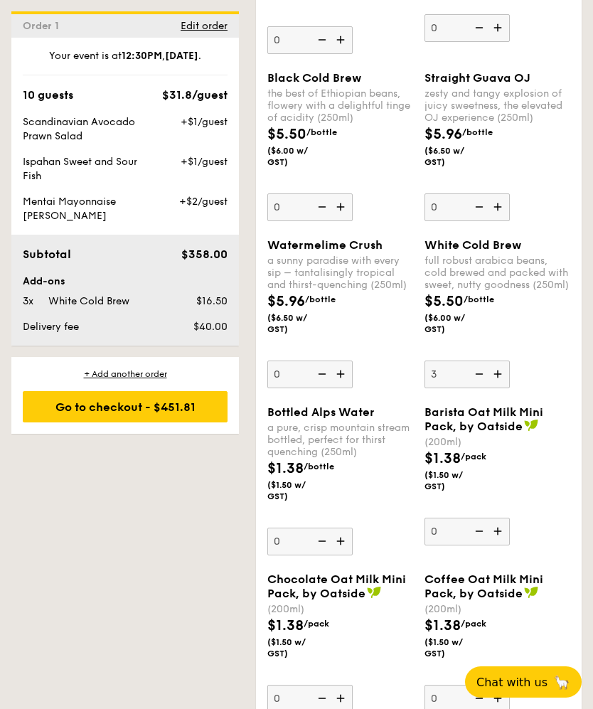
scroll to position [5485, 0]
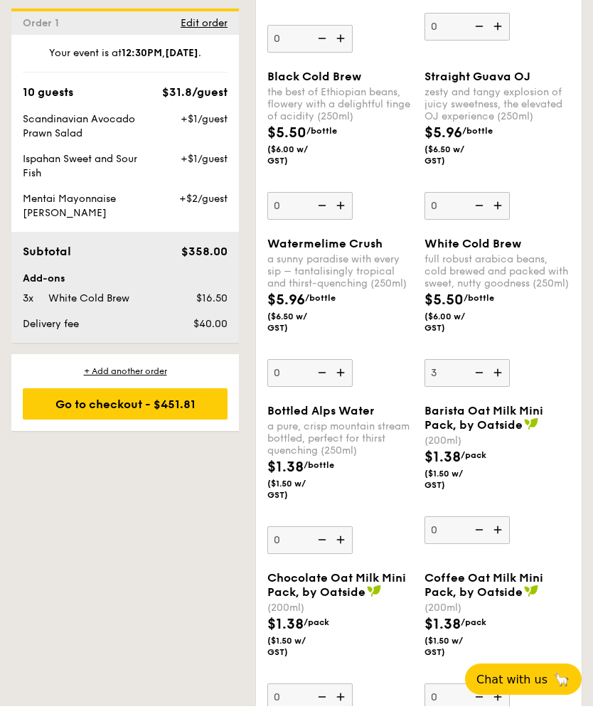
click at [344, 389] on img at bounding box center [341, 375] width 21 height 27
click at [344, 389] on input "0" at bounding box center [309, 376] width 85 height 28
type input "1"
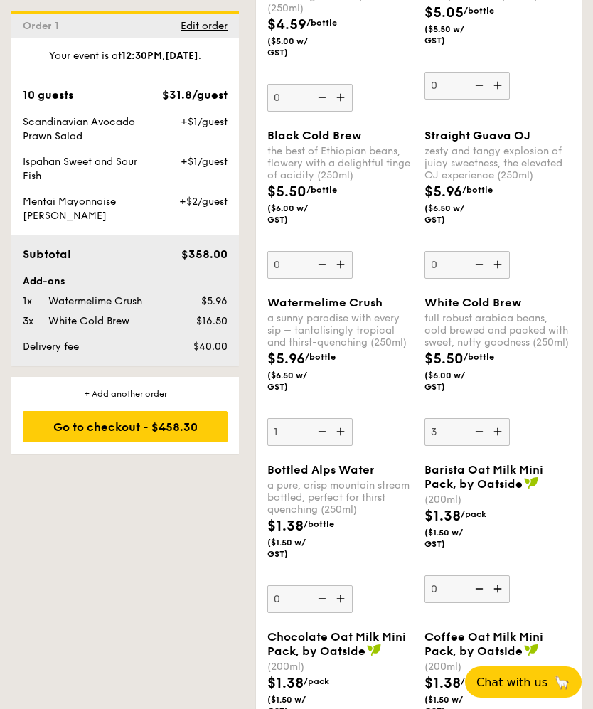
scroll to position [5418, 0]
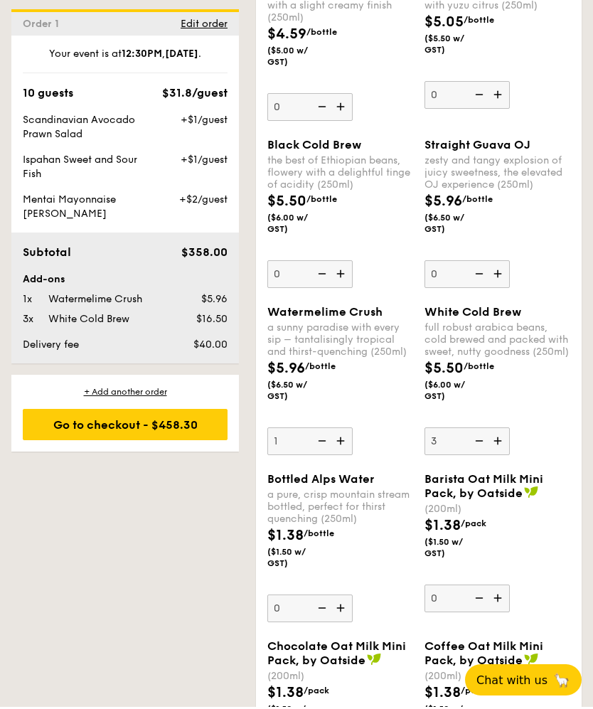
click at [501, 289] on img at bounding box center [498, 275] width 21 height 27
click at [501, 290] on input "0" at bounding box center [466, 276] width 85 height 28
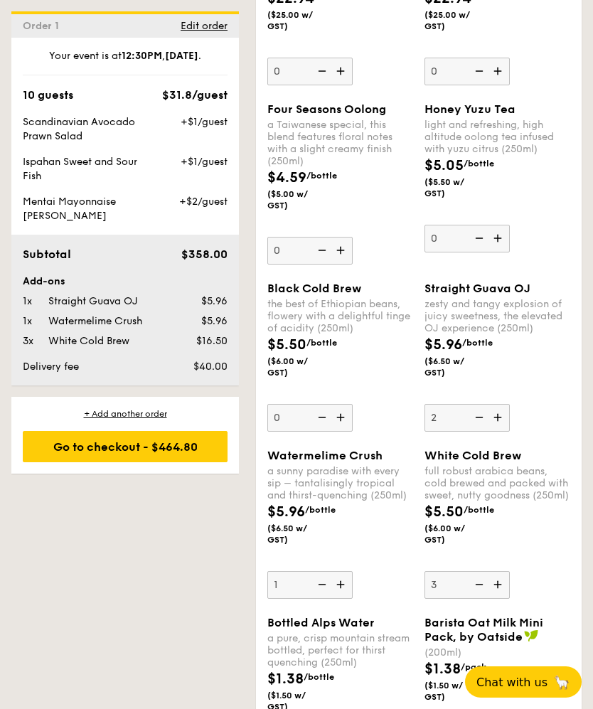
scroll to position [5273, 0]
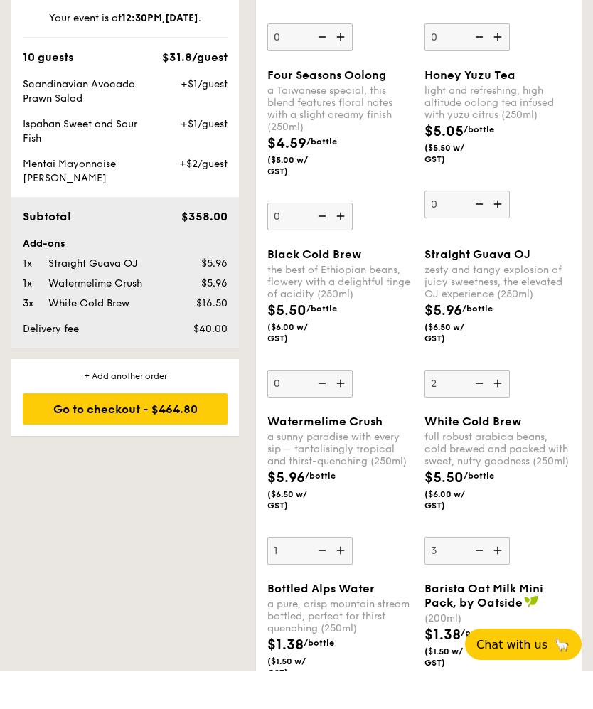
type input "2"
click at [500, 237] on img at bounding box center [498, 241] width 21 height 27
click at [500, 237] on input "0" at bounding box center [466, 242] width 85 height 28
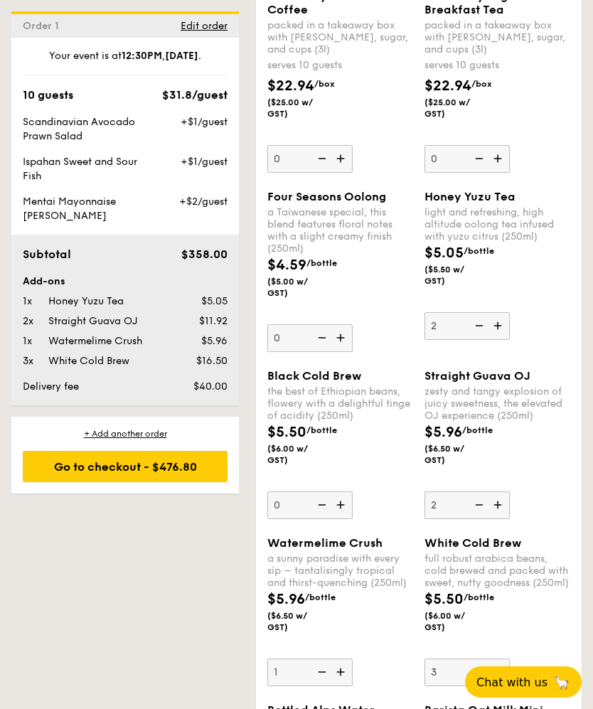
scroll to position [5182, 0]
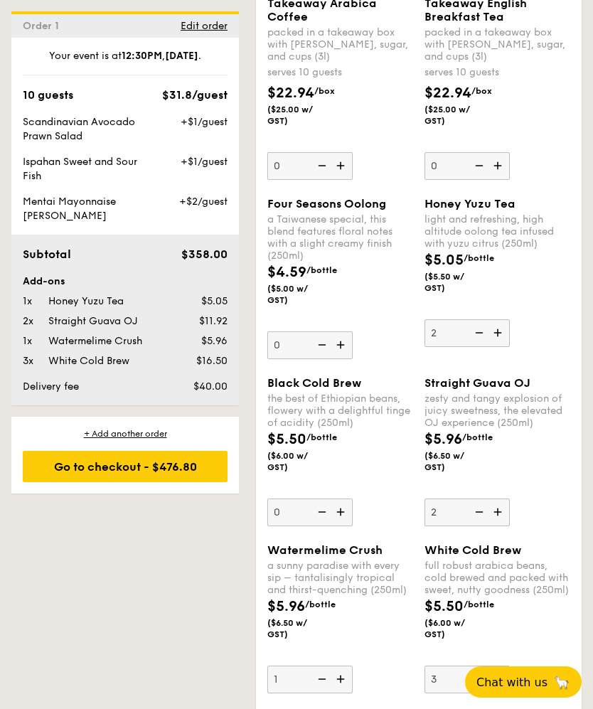
type input "2"
click at [344, 358] on img at bounding box center [341, 344] width 21 height 27
click at [344, 359] on input "0" at bounding box center [309, 345] width 85 height 28
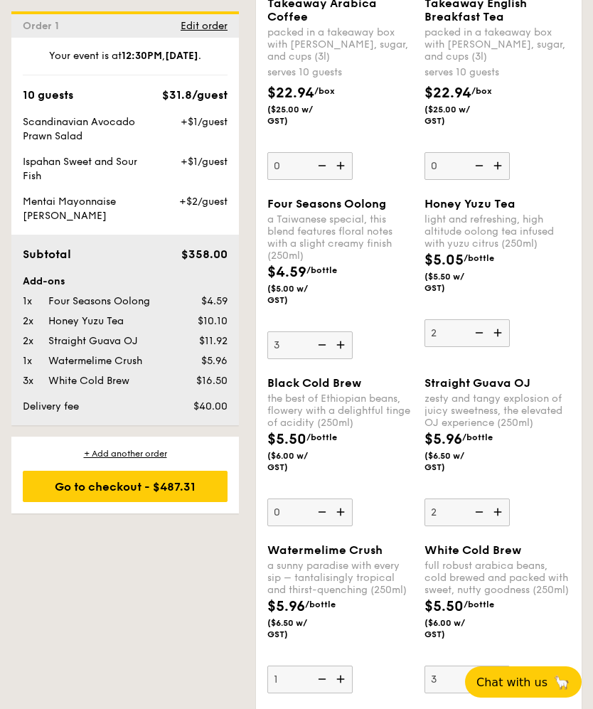
type input "3"
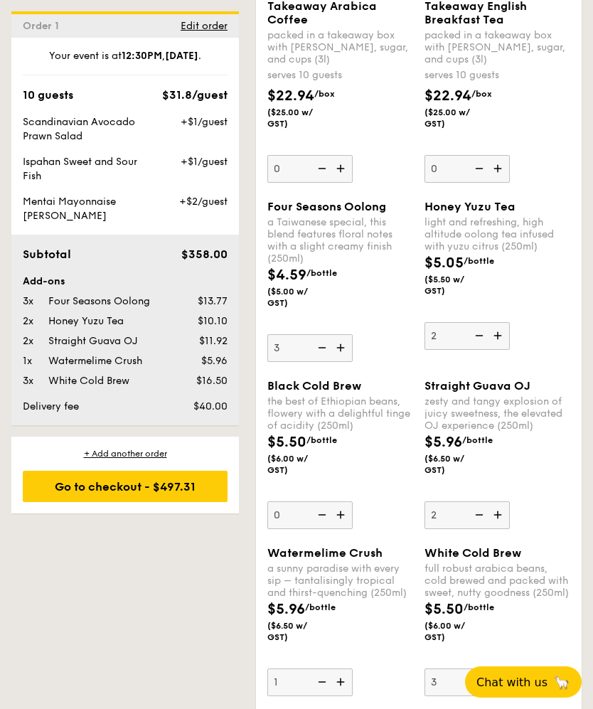
scroll to position [5172, 0]
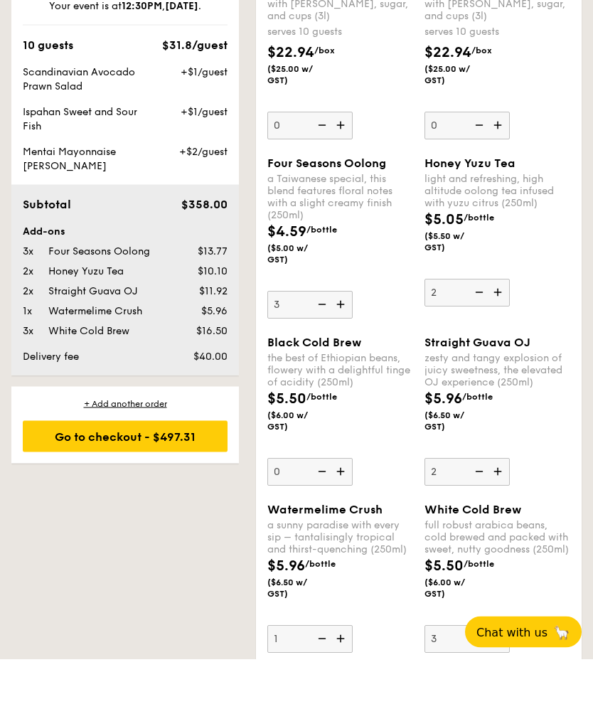
click at [171, 470] on div "Go to checkout - $497.31" at bounding box center [125, 485] width 205 height 31
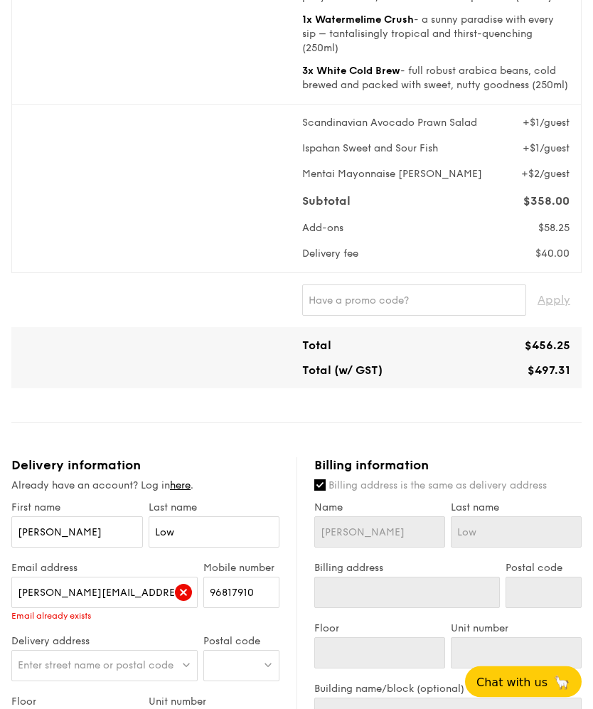
scroll to position [689, 0]
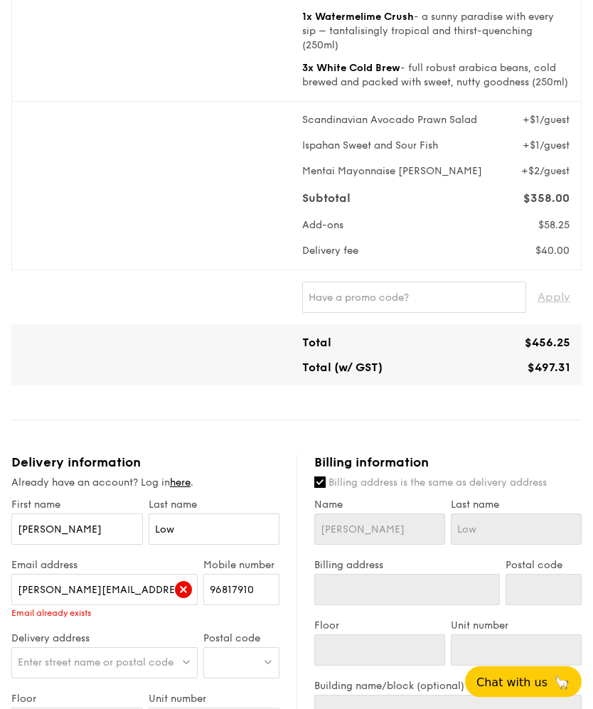
click at [185, 664] on img at bounding box center [186, 662] width 10 height 11
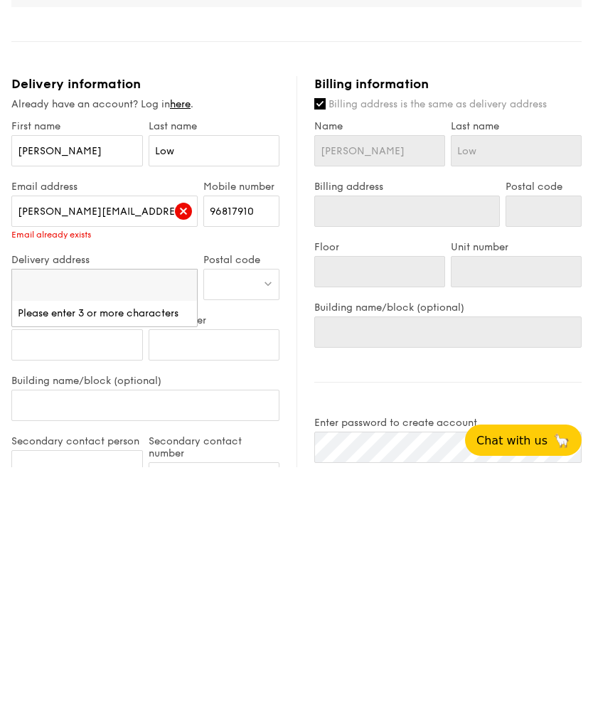
click at [185, 340] on link "here" at bounding box center [180, 346] width 21 height 12
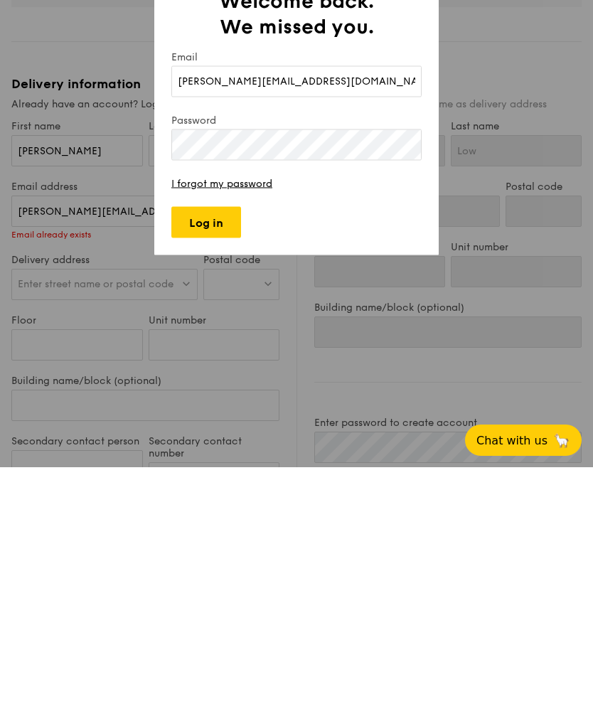
type input "[PERSON_NAME][EMAIL_ADDRESS][DOMAIN_NAME]"
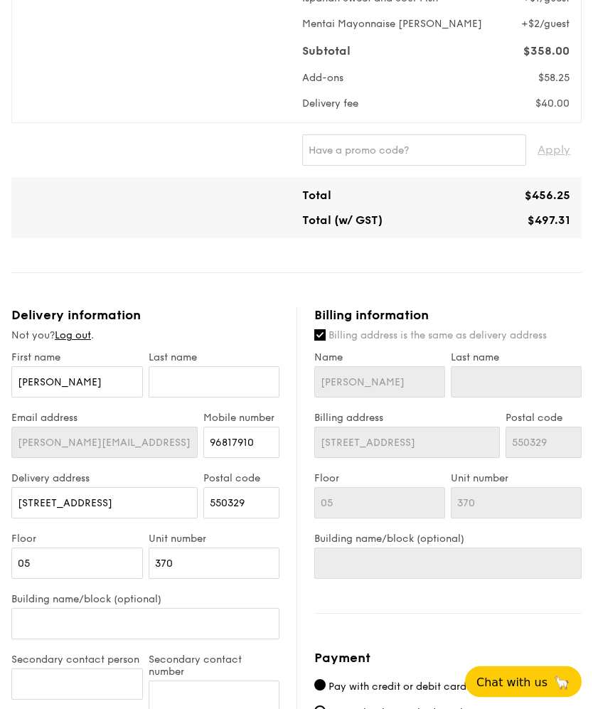
scroll to position [851, 0]
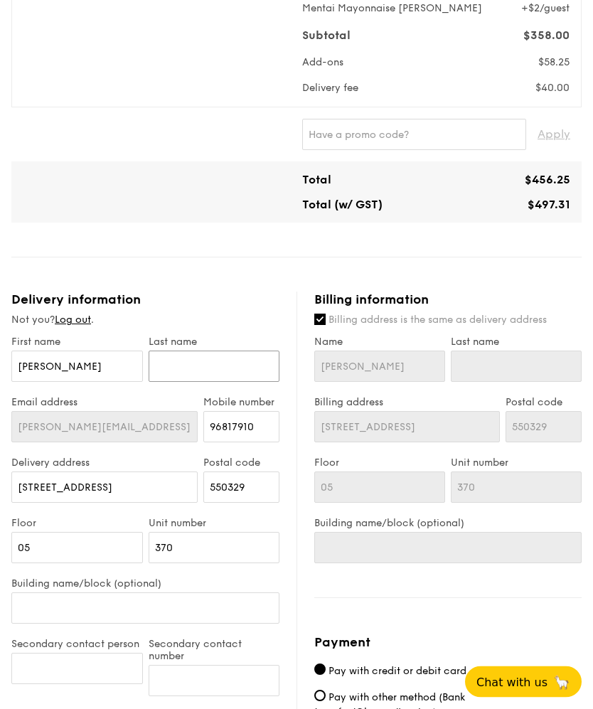
click at [193, 371] on input "text" at bounding box center [214, 366] width 131 height 31
type input "Low"
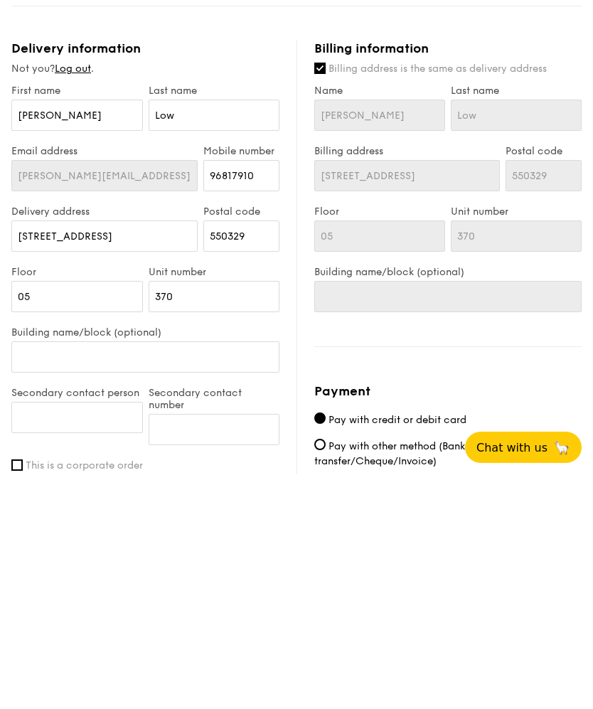
scroll to position [890, 0]
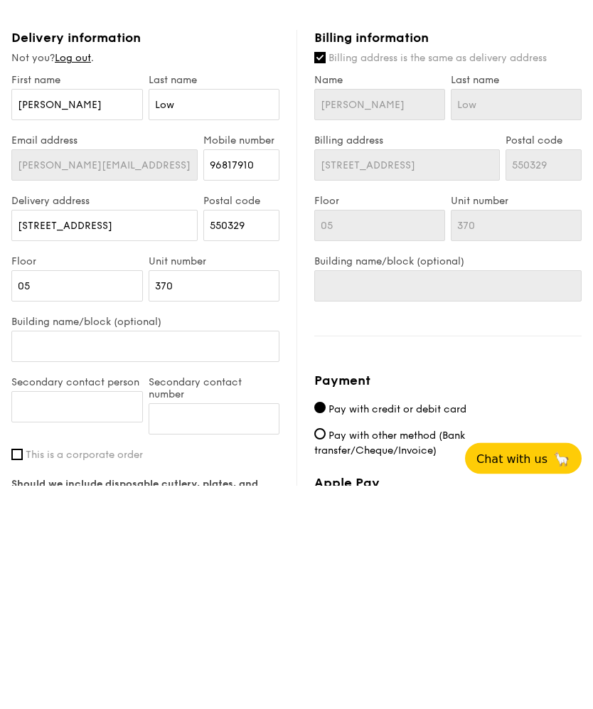
click input "submit" at bounding box center [0, 0] width 0 height 0
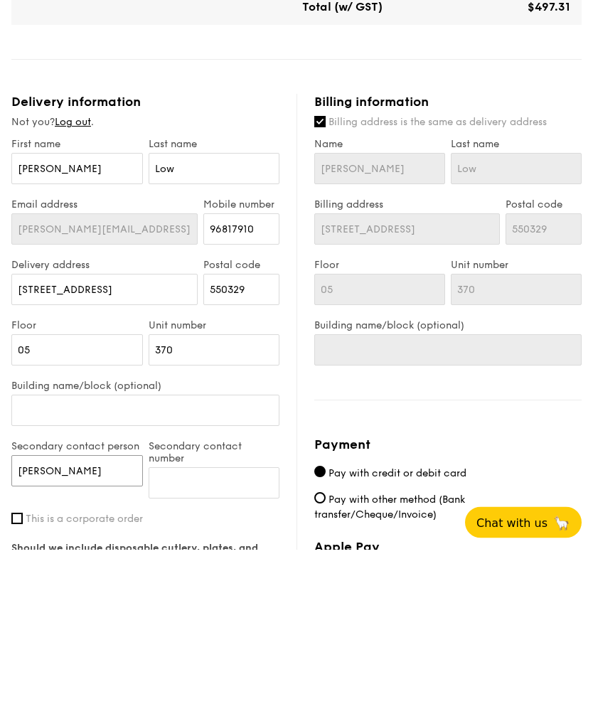
type input "[PERSON_NAME]"
click at [237, 627] on input "Secondary contact number" at bounding box center [214, 642] width 131 height 31
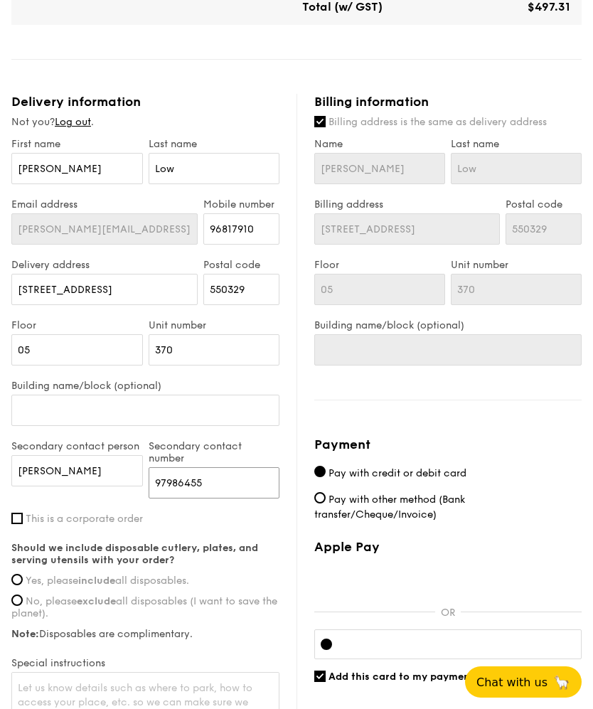
type input "97986455"
click at [15, 581] on input "Yes, please include all disposables." at bounding box center [16, 579] width 11 height 11
radio input "true"
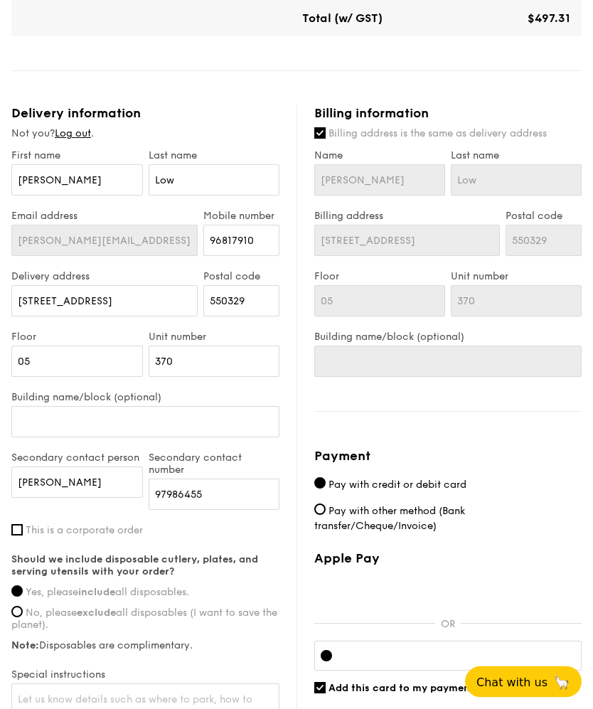
scroll to position [1038, 0]
click at [321, 510] on input "Pay with other method (Bank transfer/Cheque/Invoice)" at bounding box center [319, 508] width 11 height 11
radio input "true"
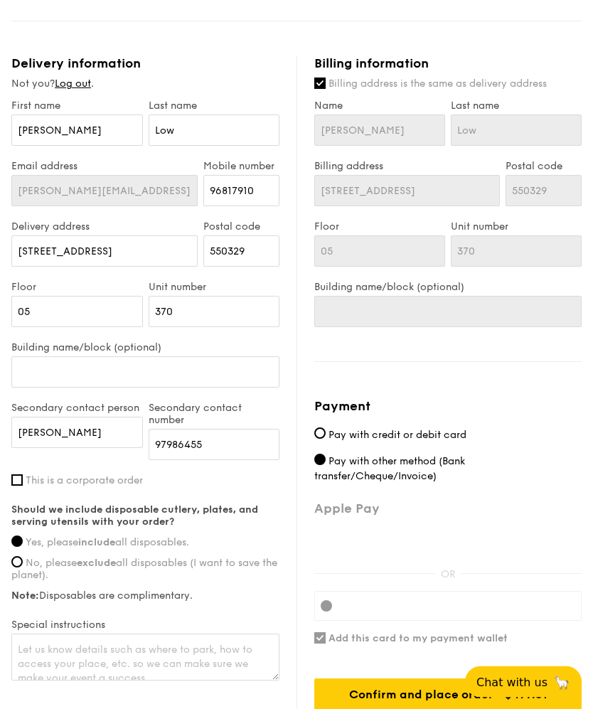
scroll to position [1096, 0]
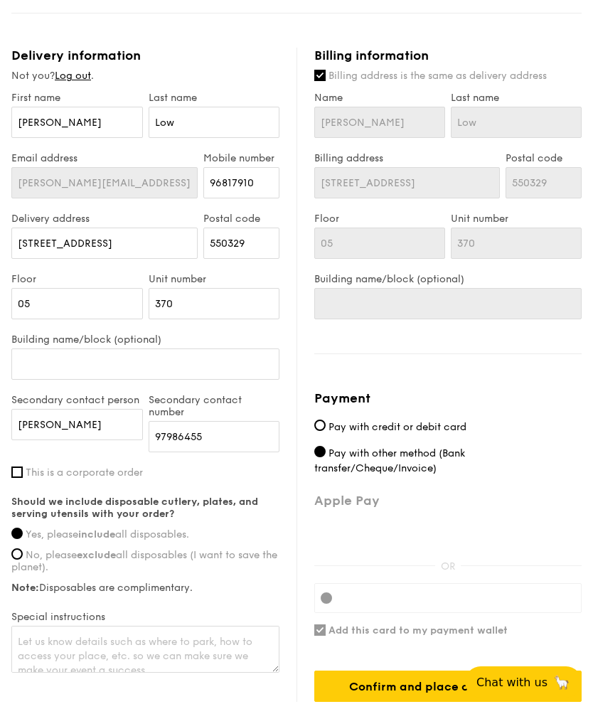
click at [324, 424] on input "Pay with credit or debit card" at bounding box center [319, 424] width 11 height 11
radio input "true"
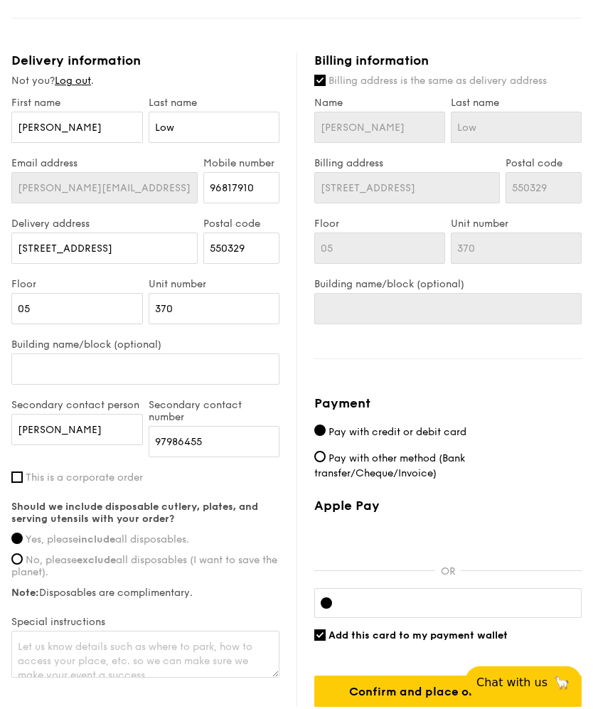
scroll to position [1091, 0]
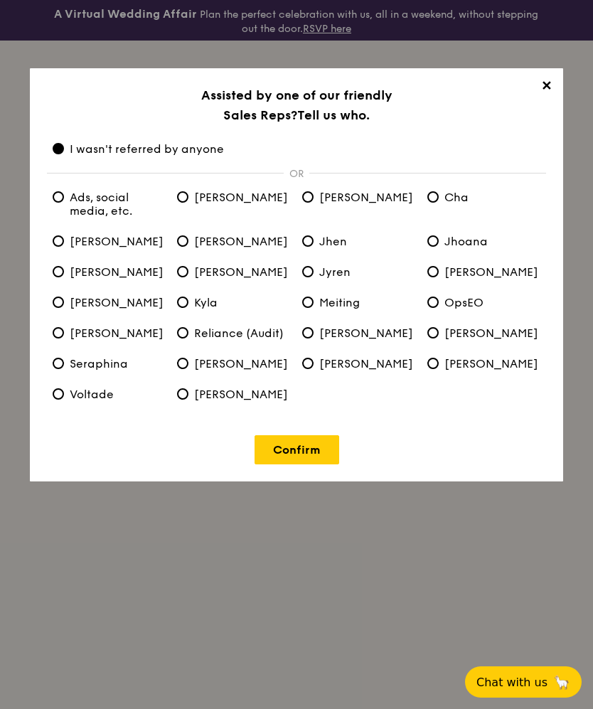
click at [311, 464] on link "Confirm" at bounding box center [296, 449] width 85 height 29
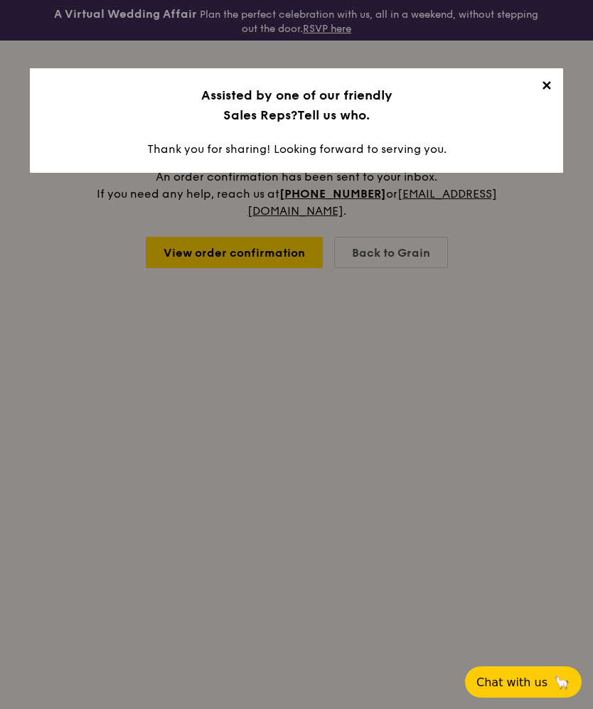
click at [543, 84] on span "✕" at bounding box center [546, 88] width 20 height 20
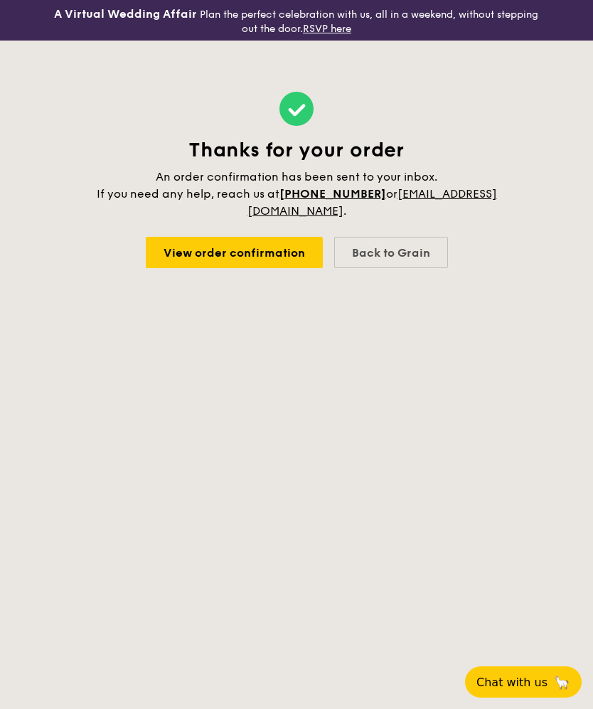
click at [264, 252] on link "View order confirmation" at bounding box center [234, 252] width 177 height 31
